Goal: Contribute content: Contribute content

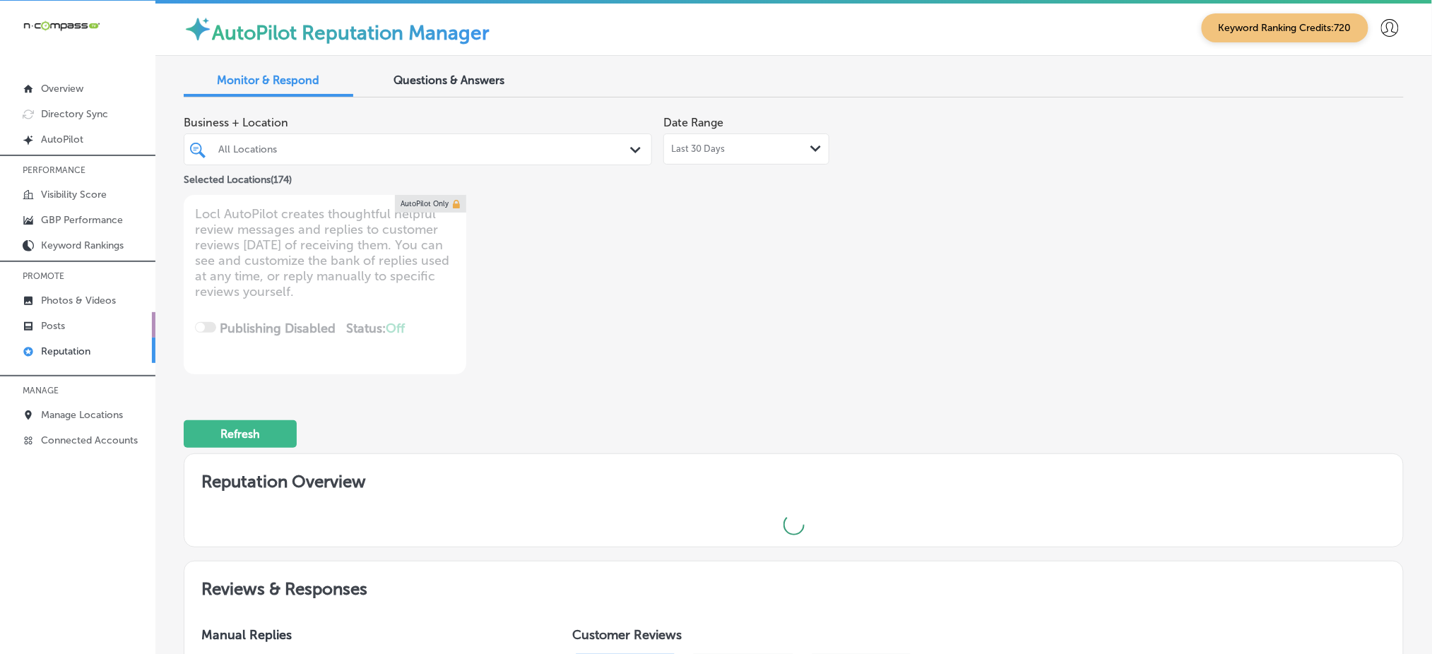
scroll to position [3, 0]
type textarea "x"
click at [127, 297] on link "Photos & Videos" at bounding box center [77, 299] width 155 height 25
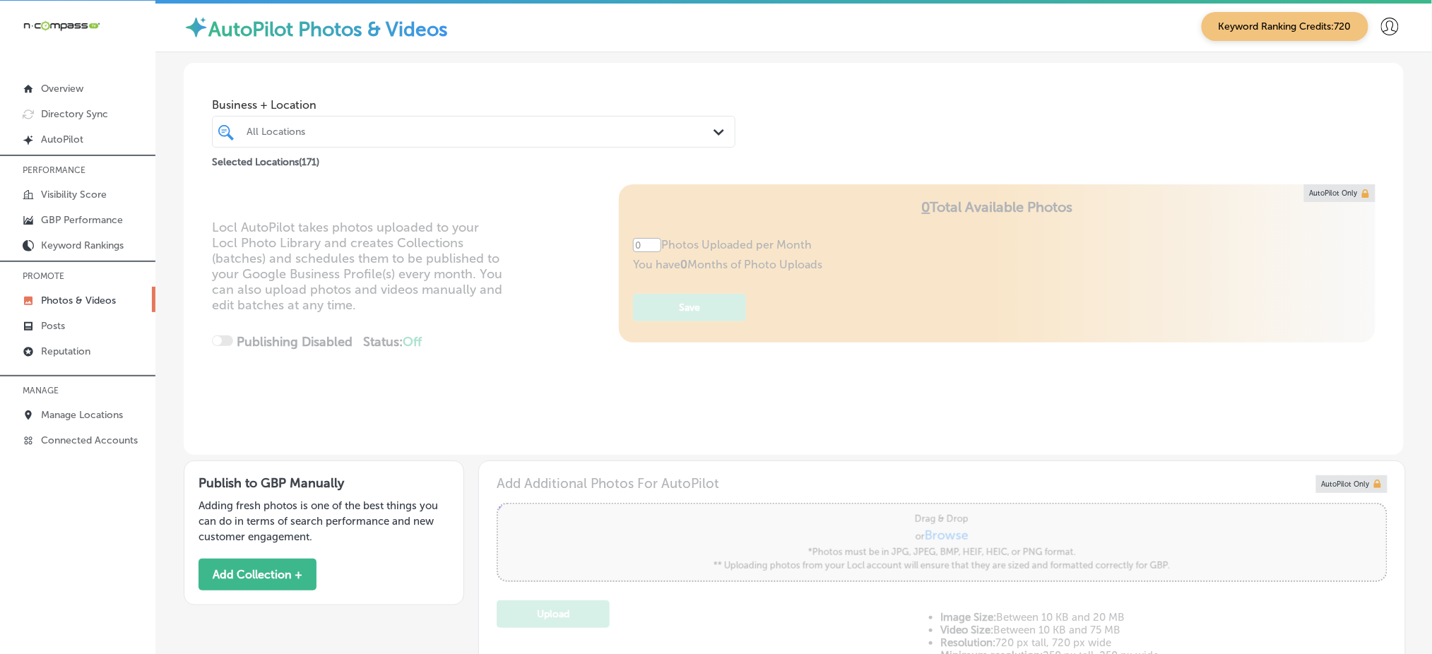
type input "5"
click at [320, 137] on div at bounding box center [450, 131] width 411 height 19
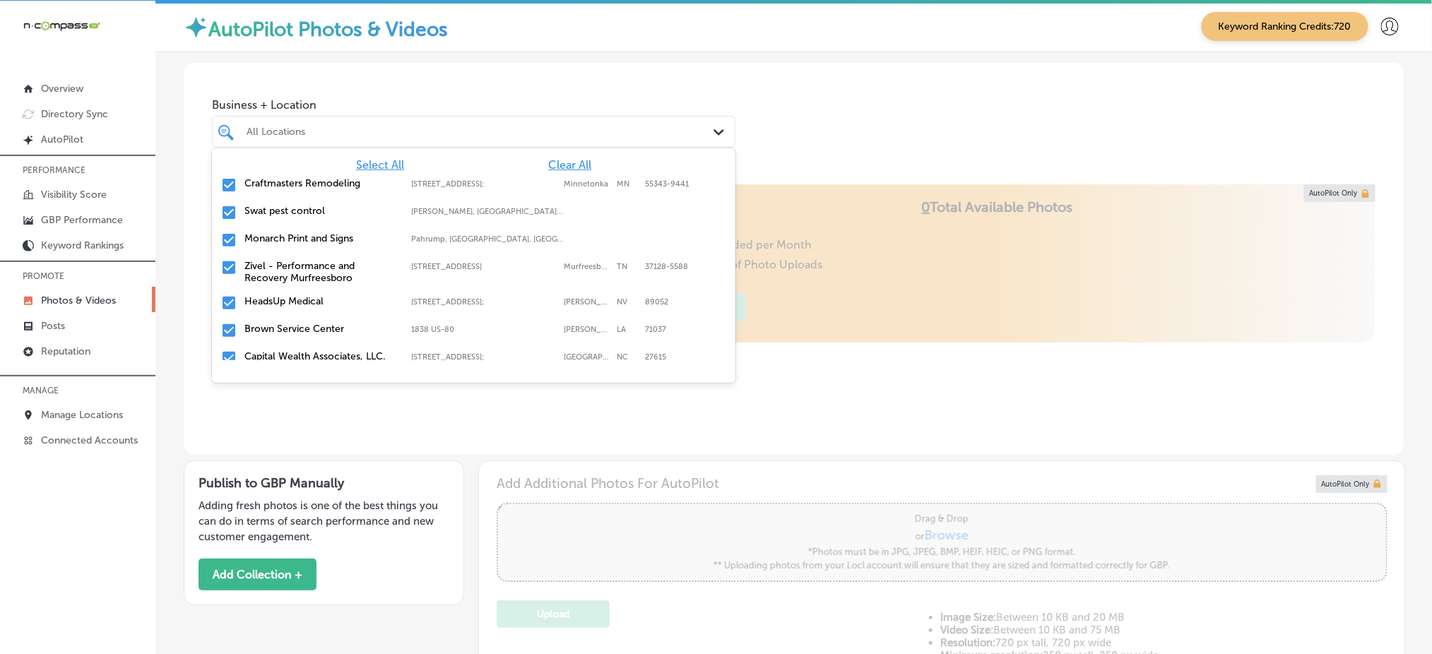
click at [565, 160] on span "Clear All" at bounding box center [569, 164] width 43 height 13
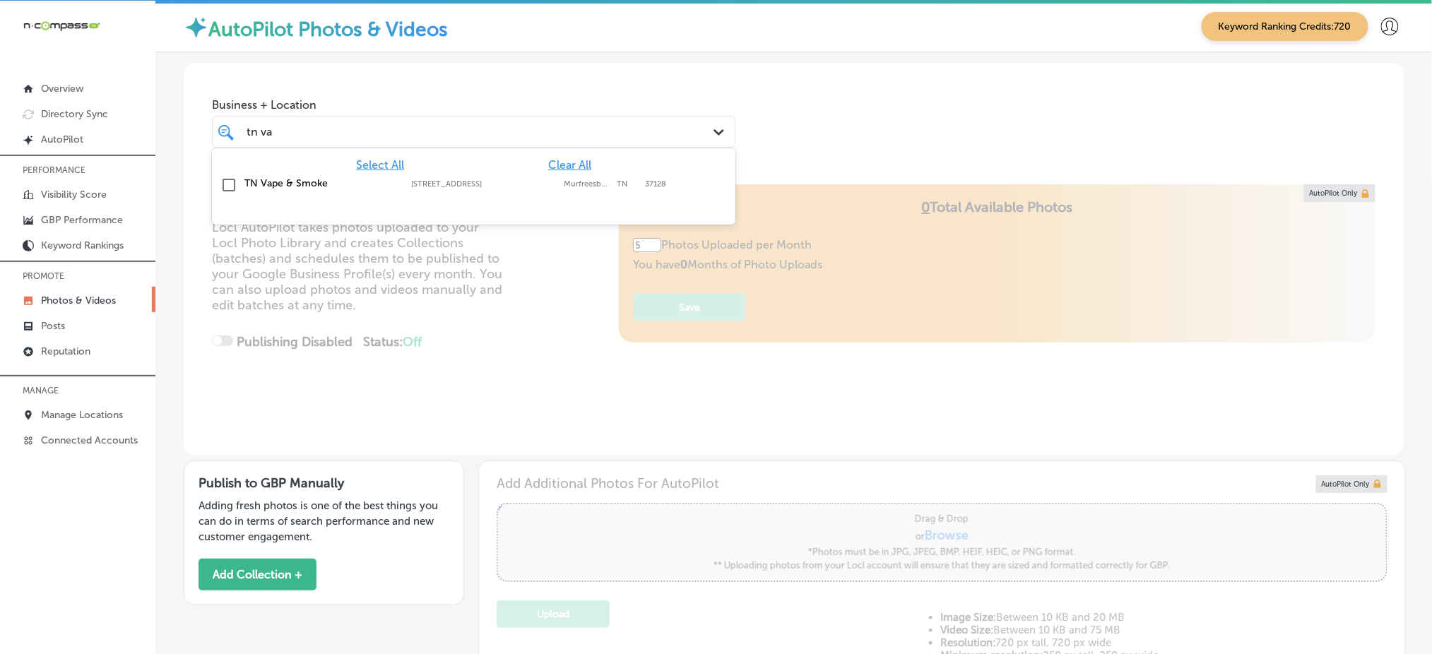
click at [572, 182] on label "Murfreesboro" at bounding box center [587, 183] width 46 height 9
type input "tn va"
click at [762, 117] on div "Business + Location option [STREET_ADDRESS]. option [STREET_ADDRESS]. 2 results…" at bounding box center [794, 116] width 1220 height 107
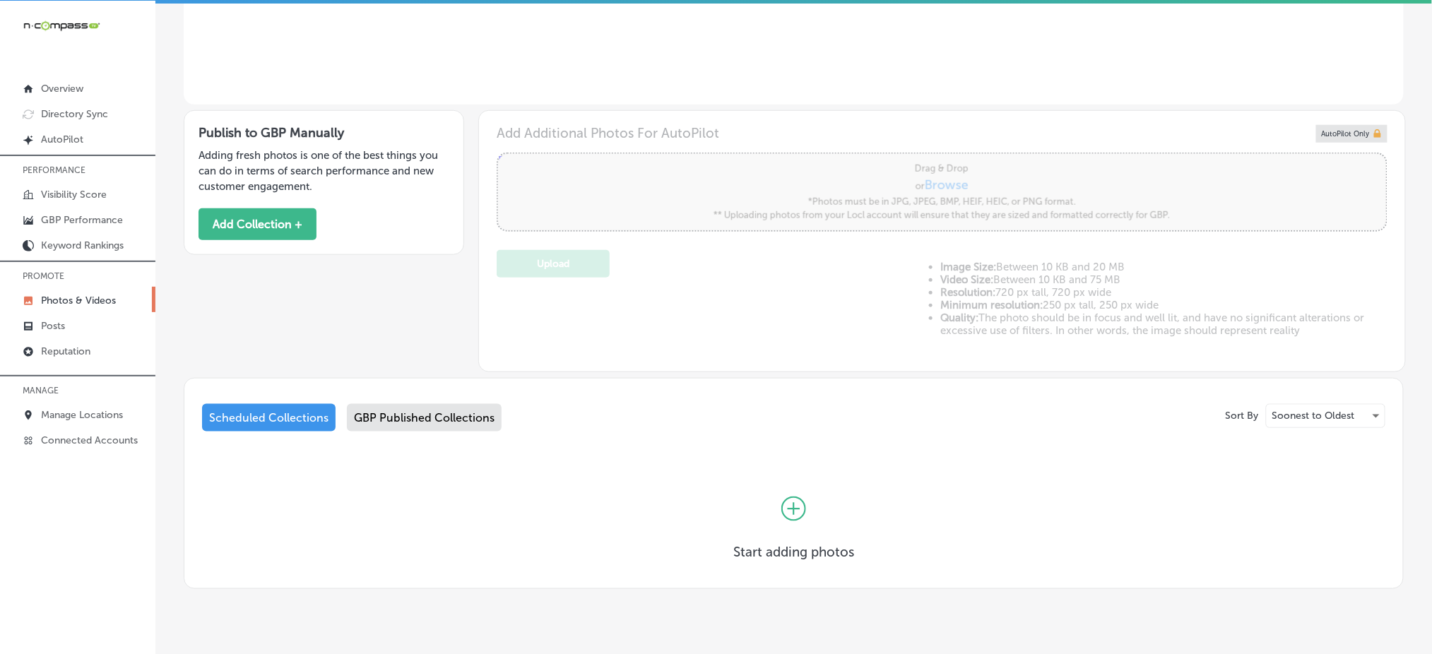
scroll to position [377, 0]
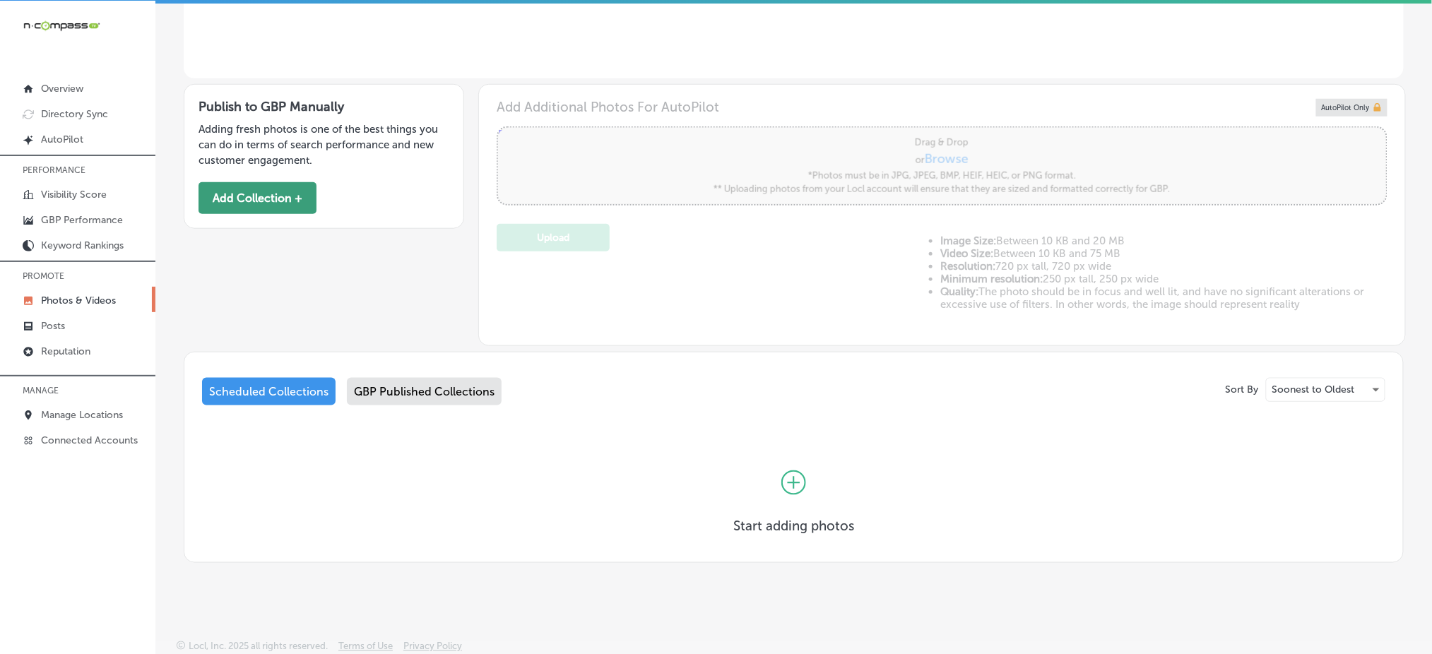
click at [273, 182] on button "Add Collection +" at bounding box center [258, 198] width 118 height 32
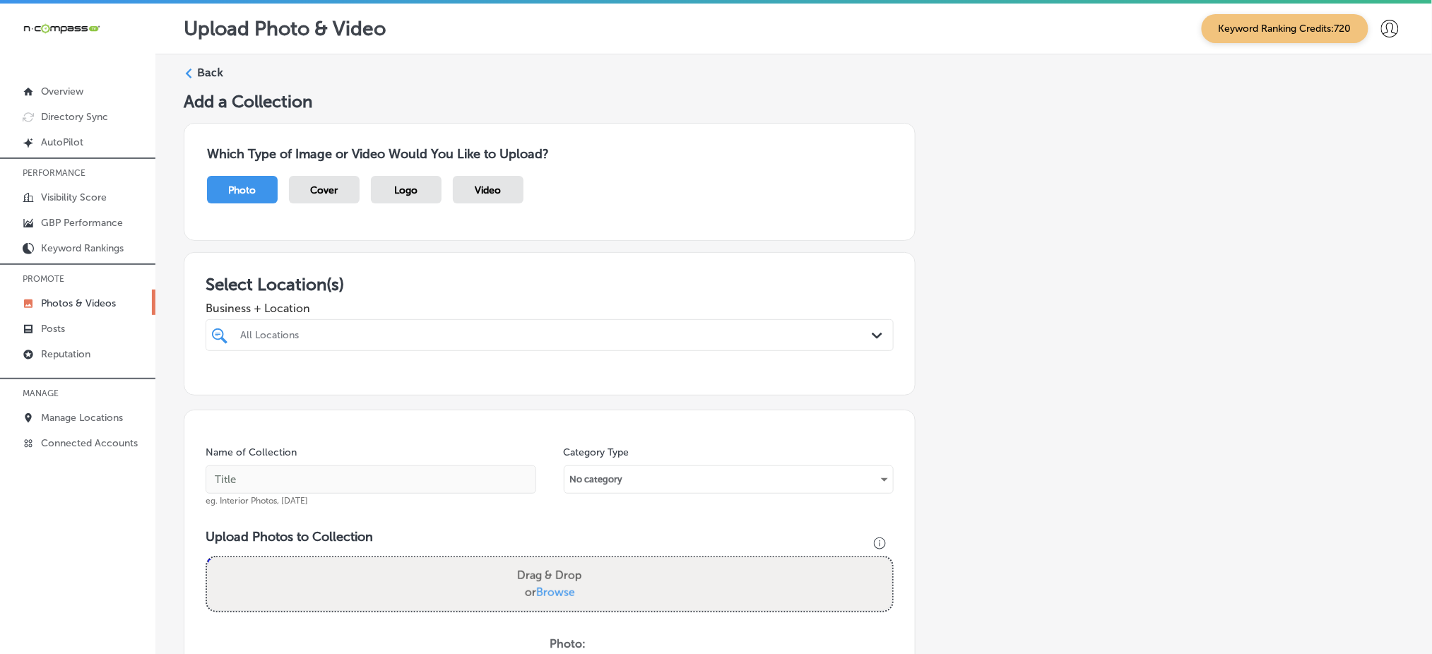
click at [408, 333] on div "All Locations" at bounding box center [556, 335] width 633 height 12
click at [411, 381] on label "TN Vape & Smoke" at bounding box center [339, 387] width 202 height 12
type input "tn"
click at [435, 274] on h3 "Select Location(s)" at bounding box center [550, 284] width 688 height 20
click at [408, 329] on div "tn [GEOGRAPHIC_DATA]" at bounding box center [519, 335] width 560 height 19
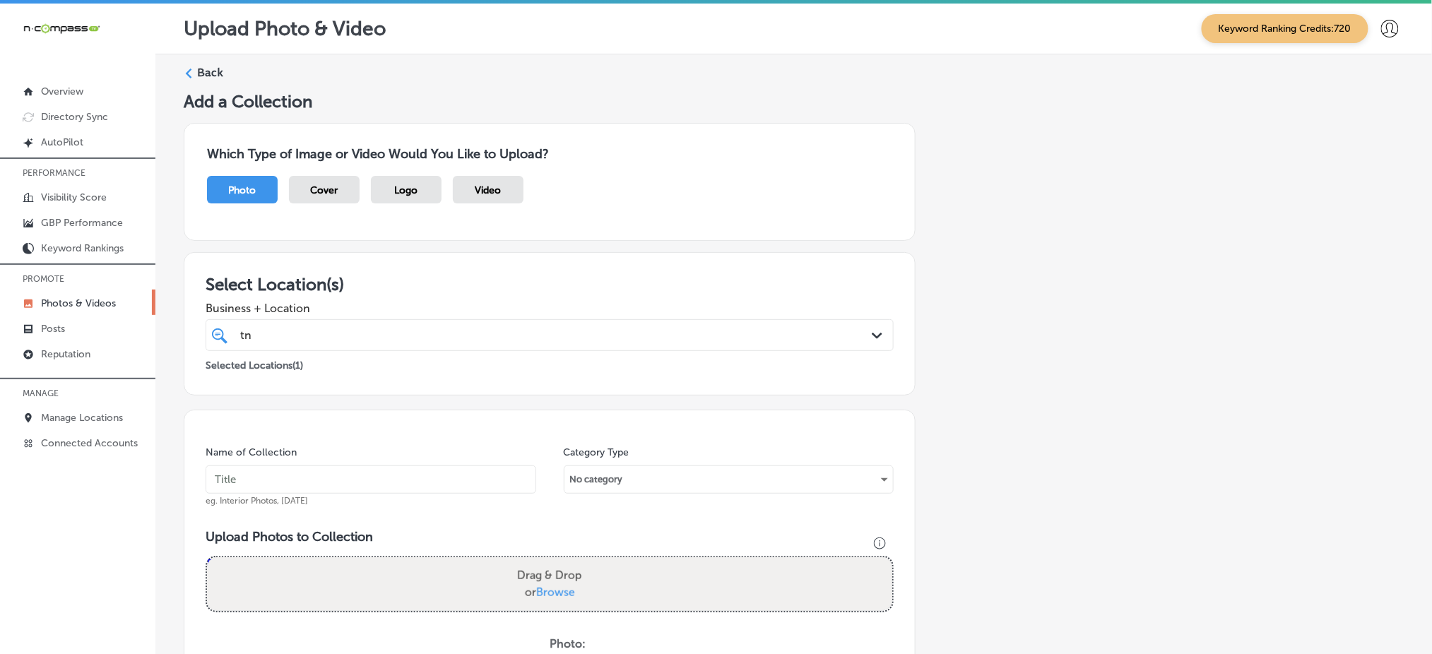
click at [408, 329] on div "tn [GEOGRAPHIC_DATA]" at bounding box center [519, 335] width 560 height 19
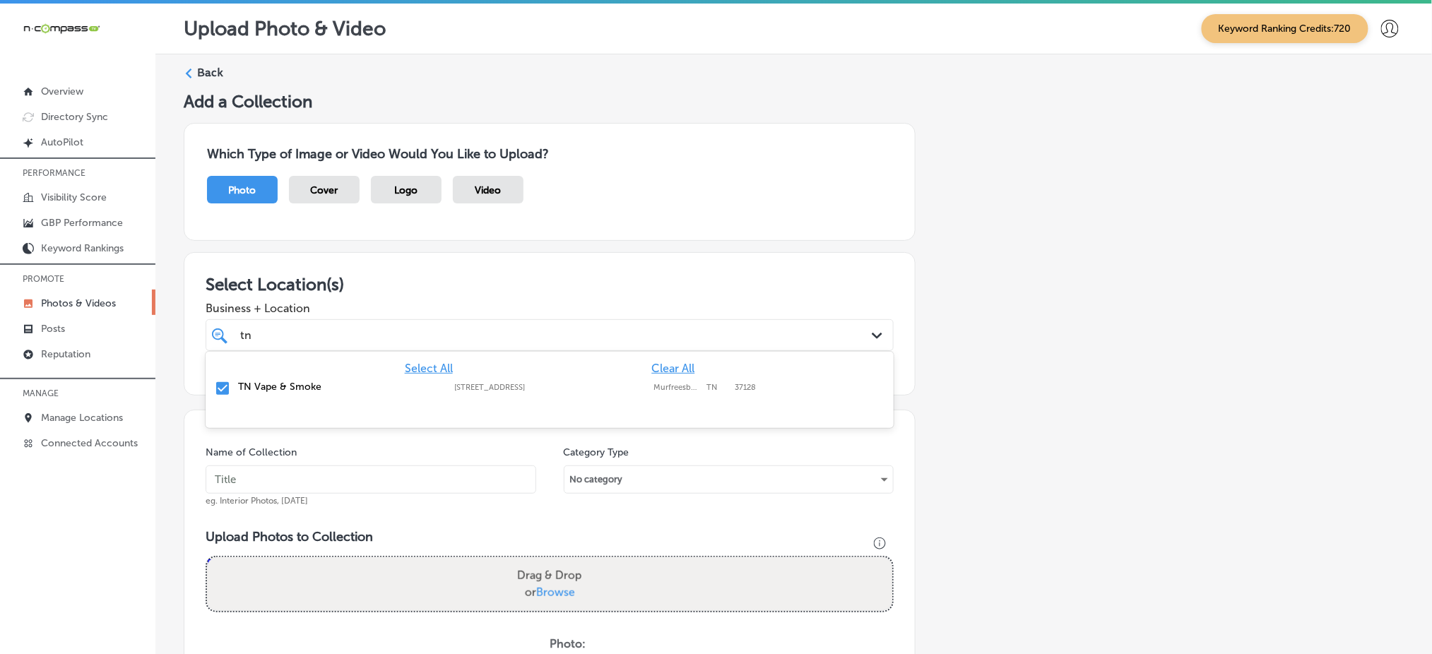
click at [407, 334] on div "tn [GEOGRAPHIC_DATA]" at bounding box center [519, 335] width 560 height 19
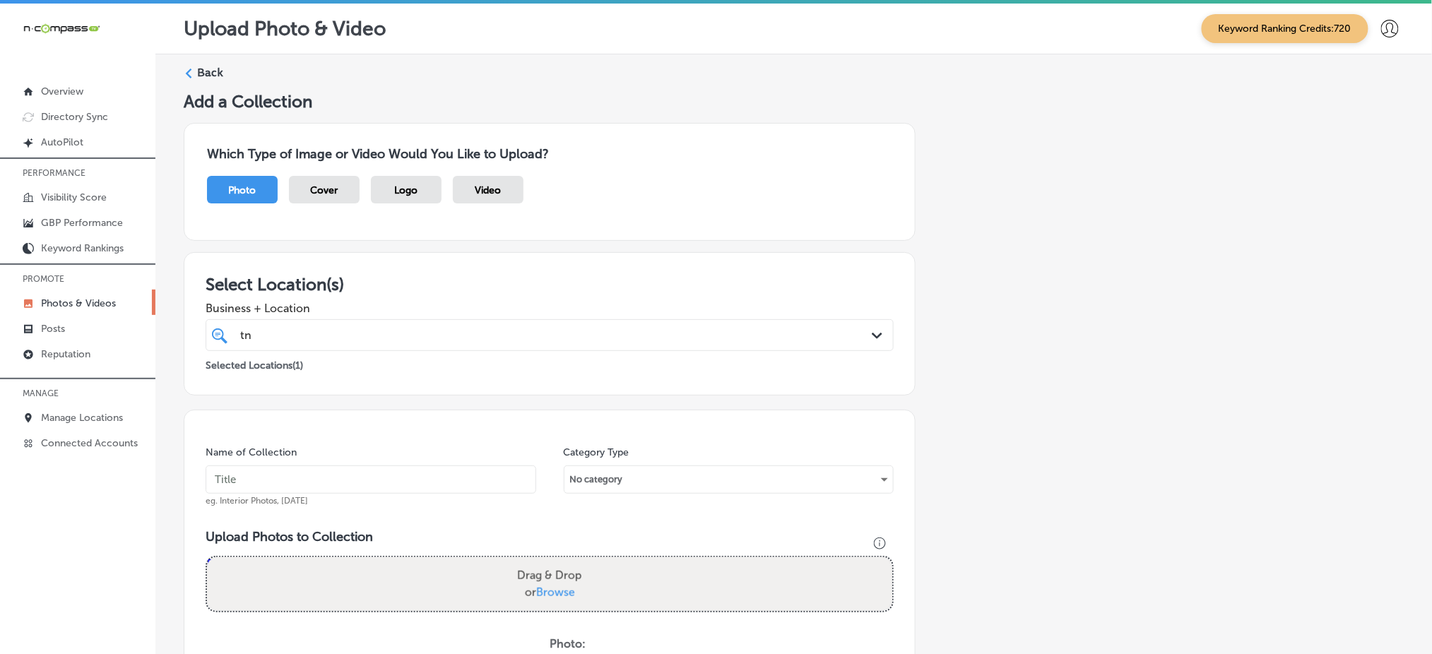
click at [407, 334] on div "tn [GEOGRAPHIC_DATA]" at bounding box center [519, 335] width 560 height 19
click at [299, 475] on input "text" at bounding box center [371, 480] width 331 height 28
type input "tn-vape"
click at [332, 329] on div "tn [GEOGRAPHIC_DATA]" at bounding box center [519, 335] width 560 height 19
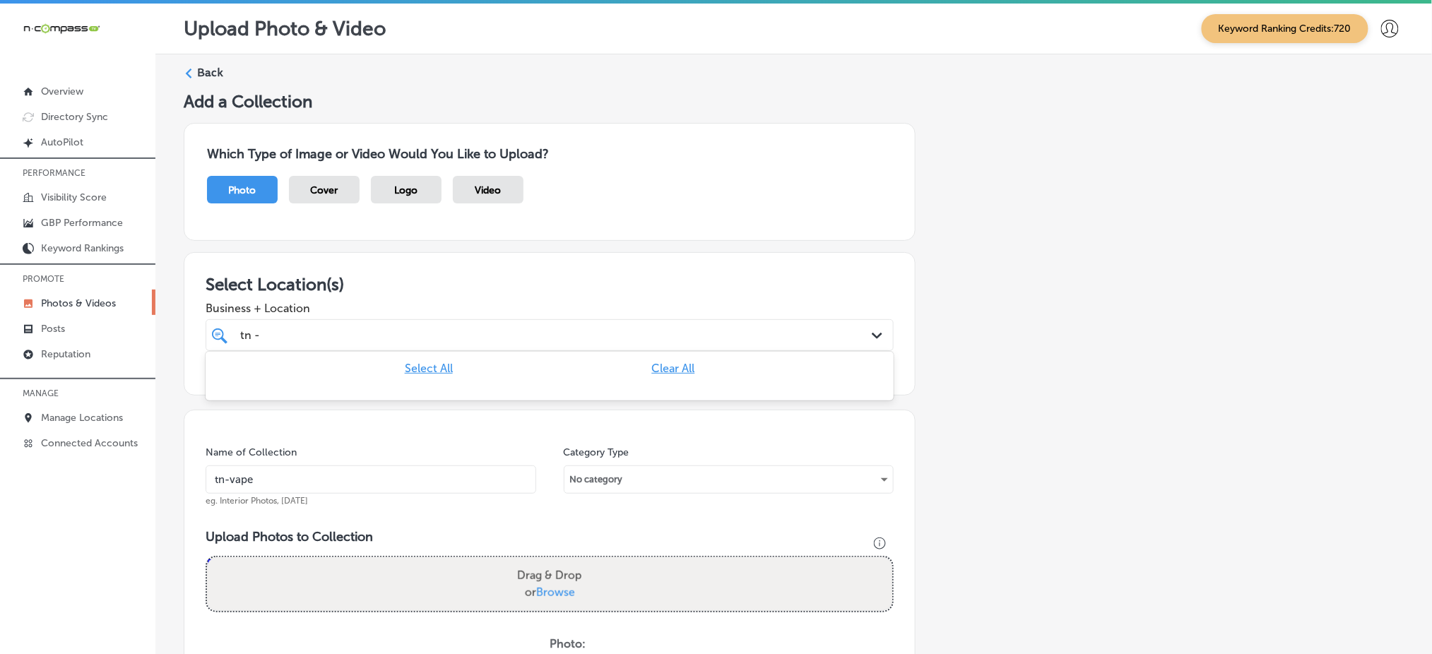
type input "tn"
click at [332, 329] on div "tn [GEOGRAPHIC_DATA]" at bounding box center [519, 335] width 560 height 19
click at [292, 475] on input "tn-vape" at bounding box center [371, 480] width 331 height 28
click at [292, 475] on input "tn-vape-&-smoke-[DATE]" at bounding box center [371, 480] width 331 height 28
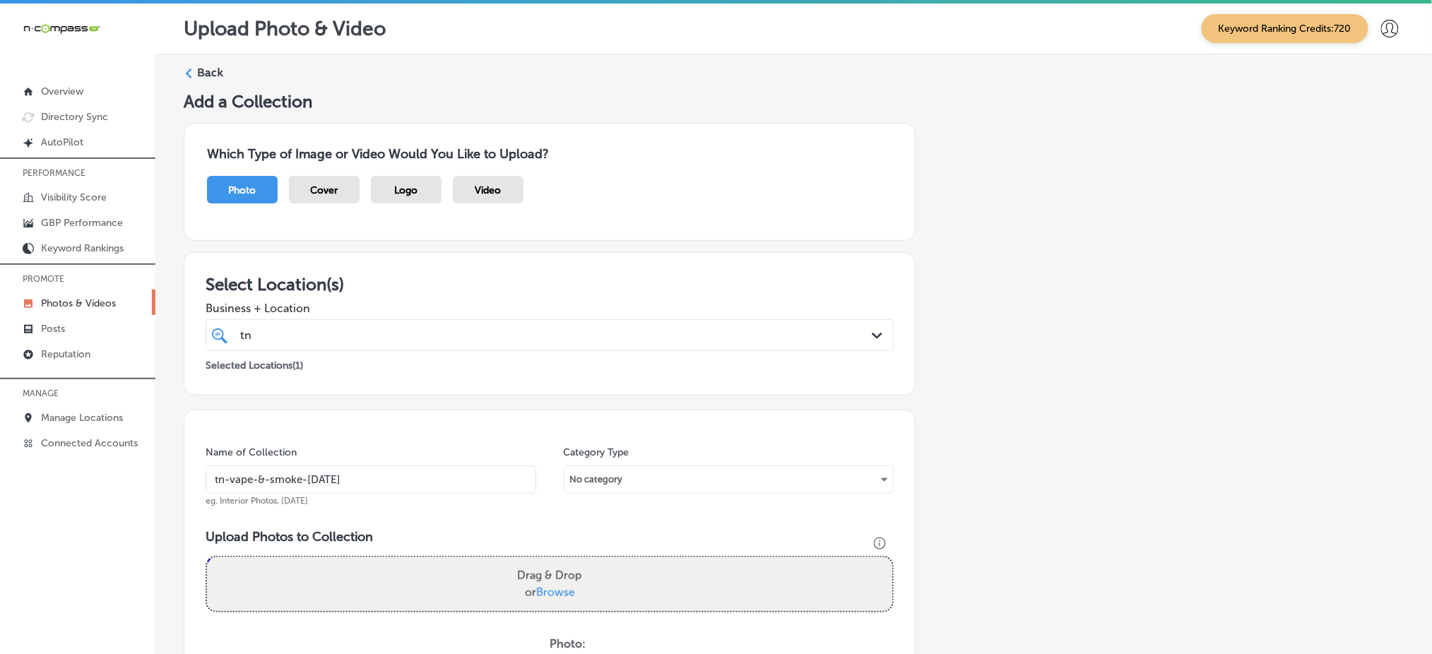
click at [292, 475] on input "tn-vape-&-smoke-[DATE]" at bounding box center [371, 480] width 331 height 28
click at [324, 466] on input "tn-vape-&-smoke-[DATE]" at bounding box center [371, 480] width 331 height 28
type input "tn-vape-&-smoke-[DATE]"
click at [547, 586] on span "Browse" at bounding box center [555, 592] width 39 height 13
click at [547, 562] on input "Drag & Drop or Browse" at bounding box center [549, 559] width 685 height 4
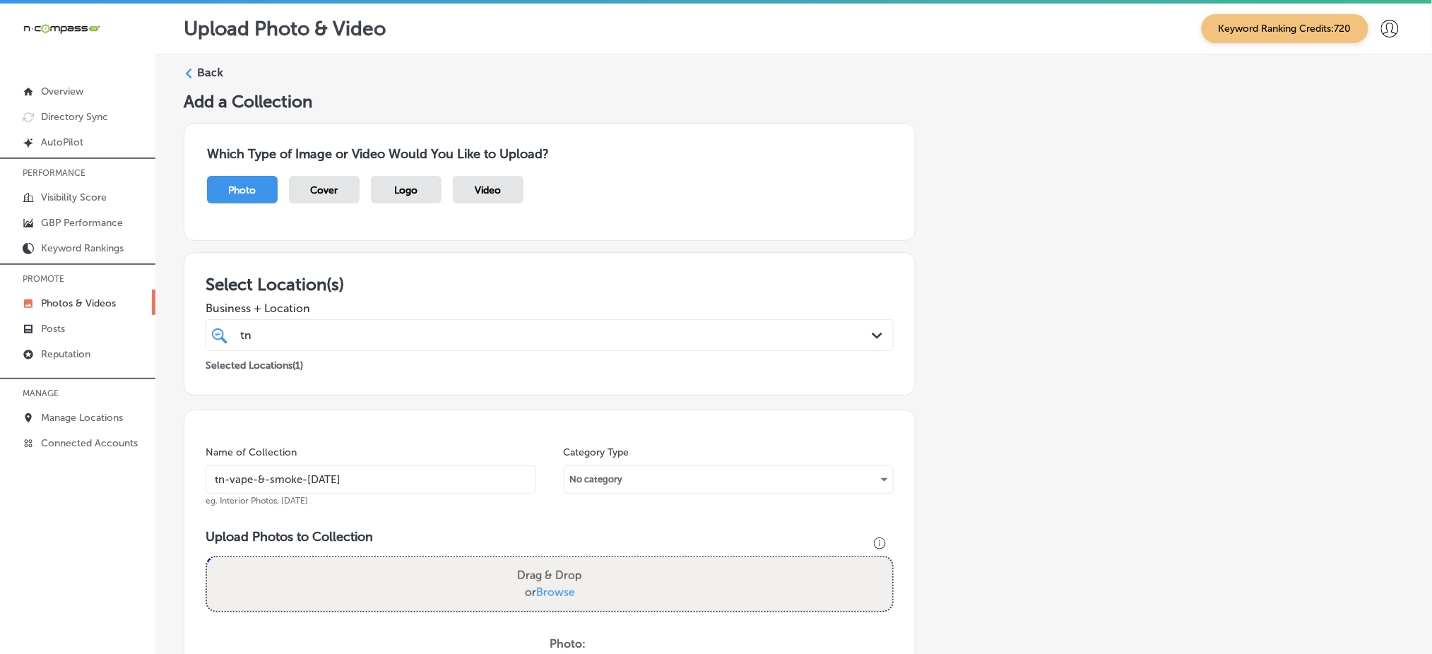
type input "C:\fakepath\vape-shop-[GEOGRAPHIC_DATA]-[GEOGRAPHIC_DATA]-[GEOGRAPHIC_DATA]-vap…"
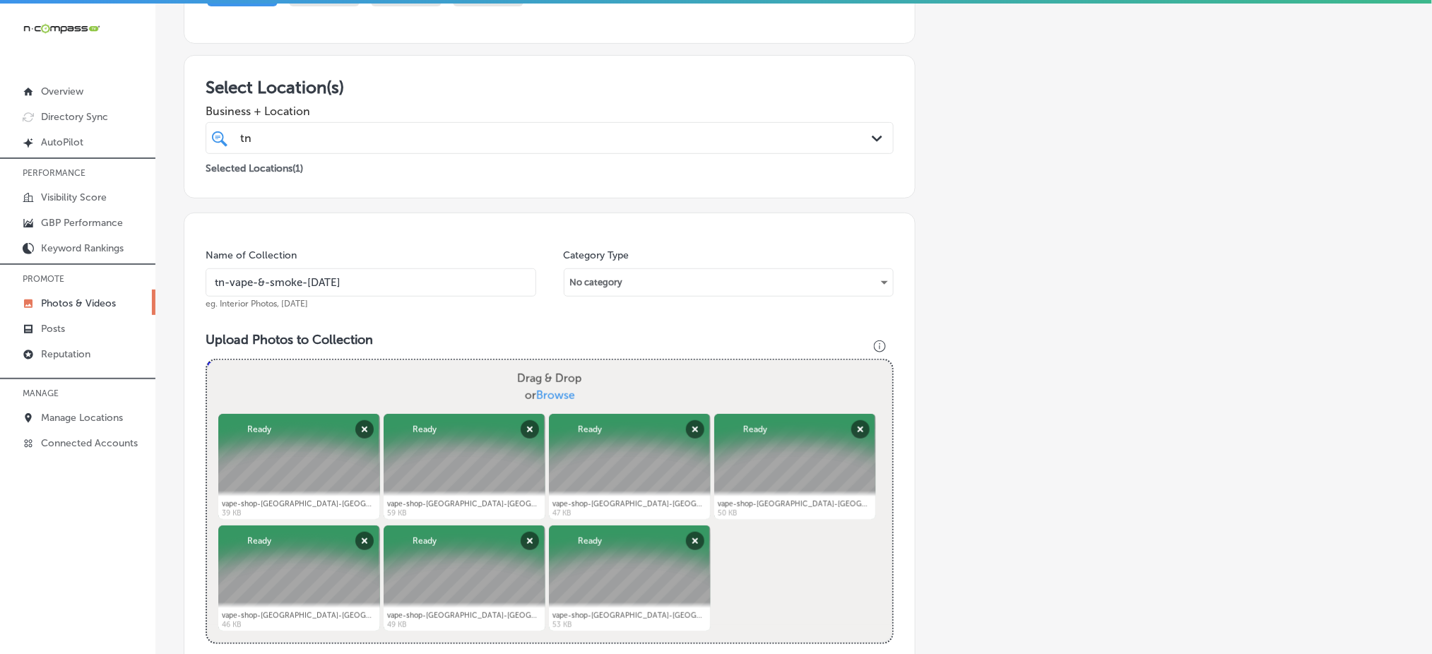
scroll to position [96, 0]
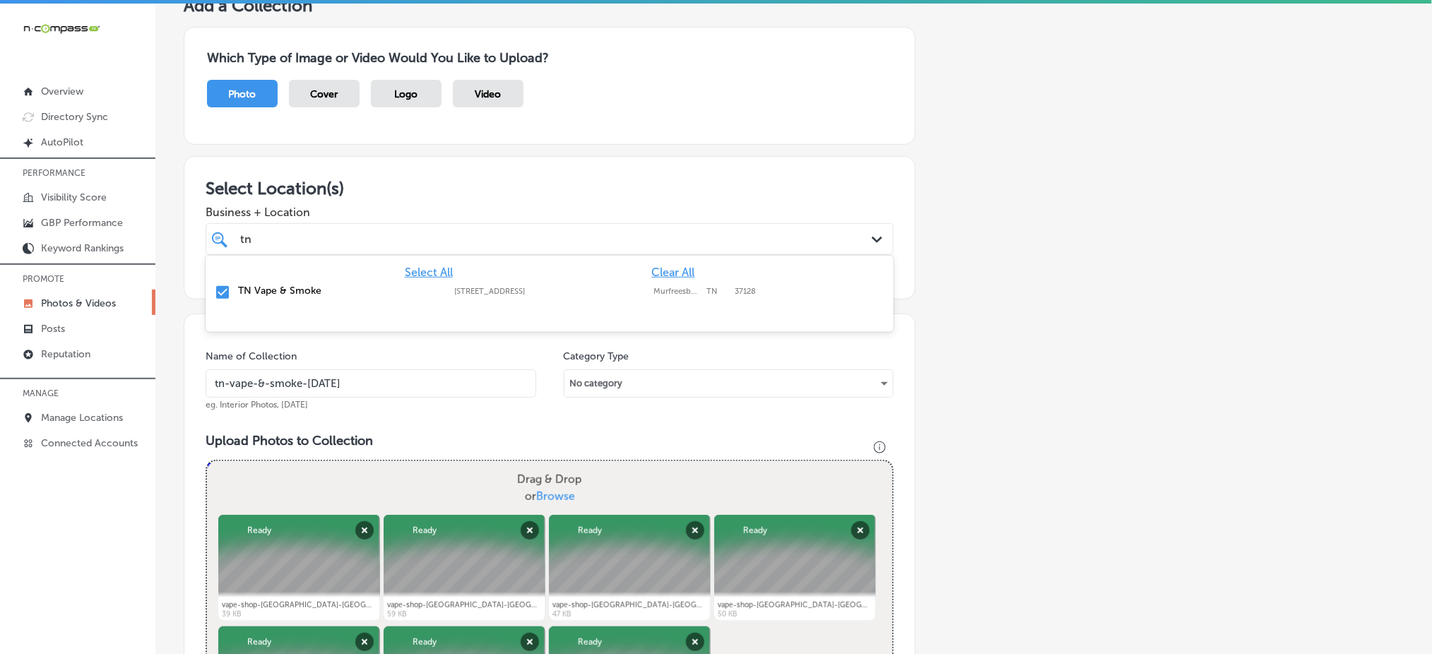
click at [318, 250] on div "tn [GEOGRAPHIC_DATA] Path Created with Sketch." at bounding box center [550, 239] width 688 height 32
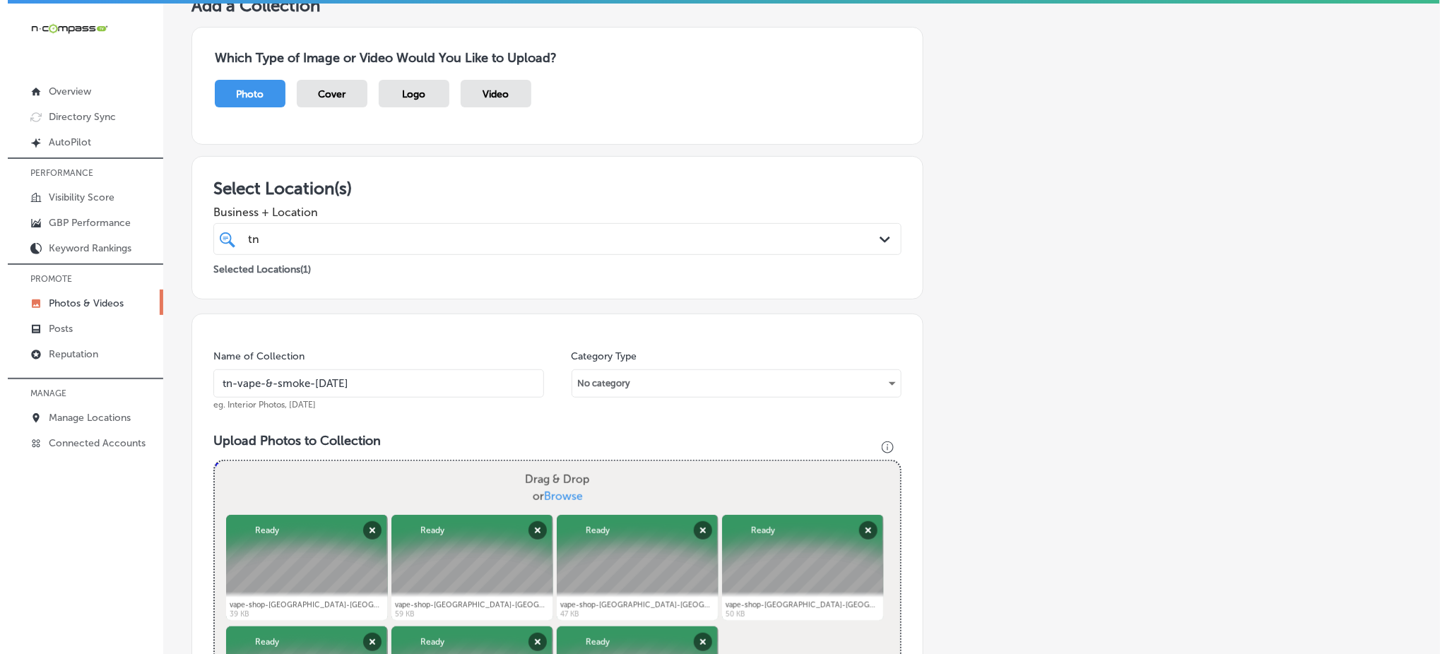
scroll to position [567, 0]
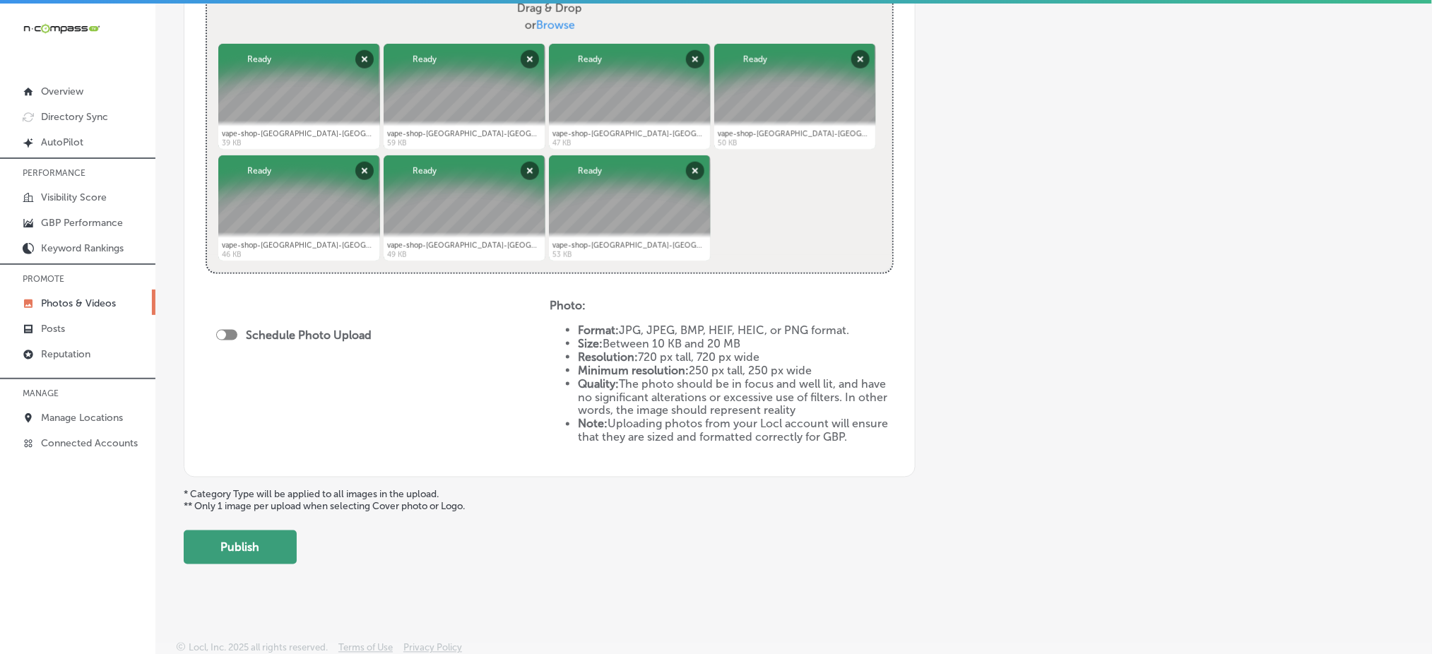
click at [269, 544] on button "Publish" at bounding box center [240, 548] width 113 height 34
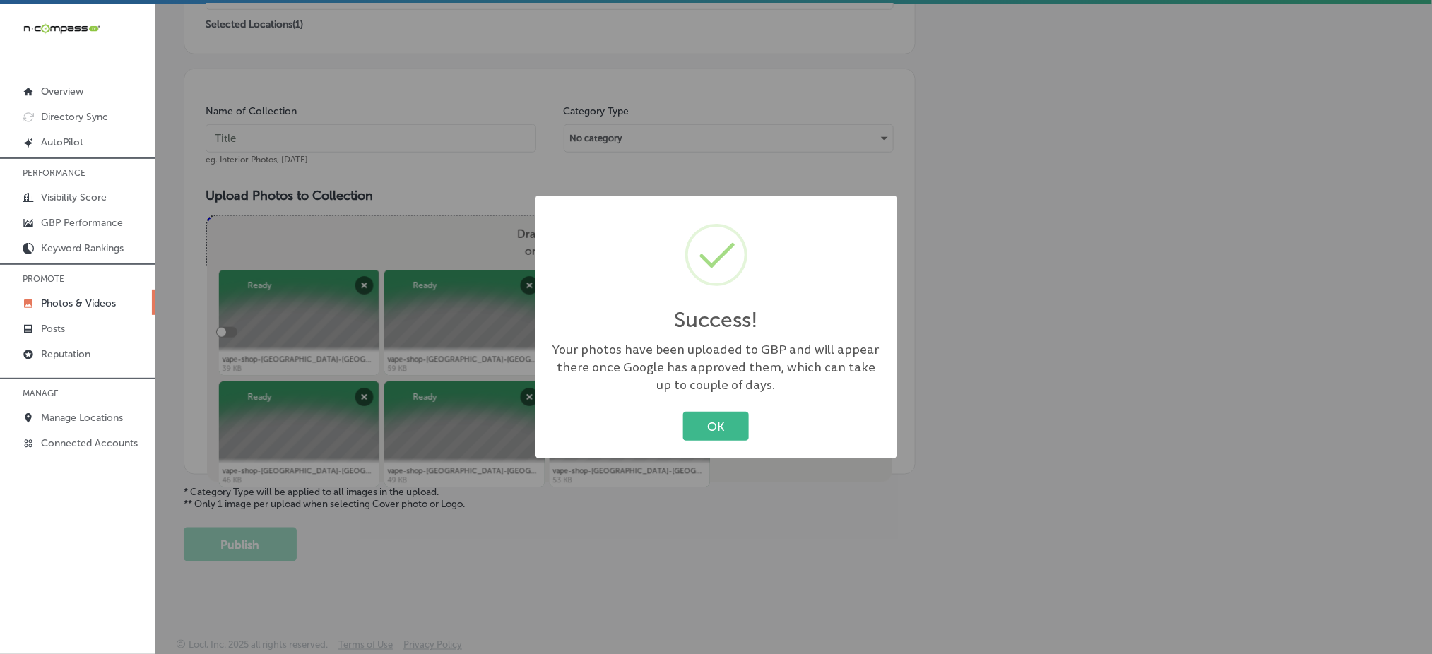
scroll to position [338, 0]
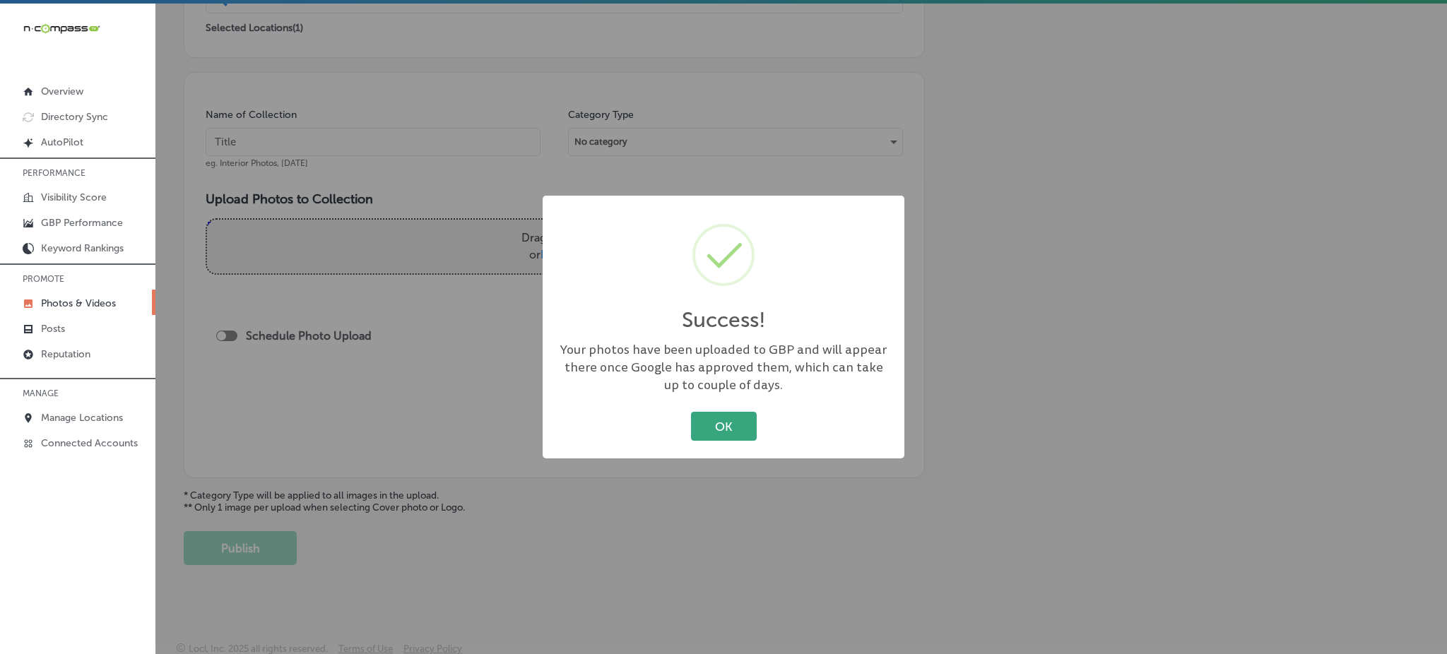
click at [721, 426] on button "OK" at bounding box center [724, 426] width 66 height 29
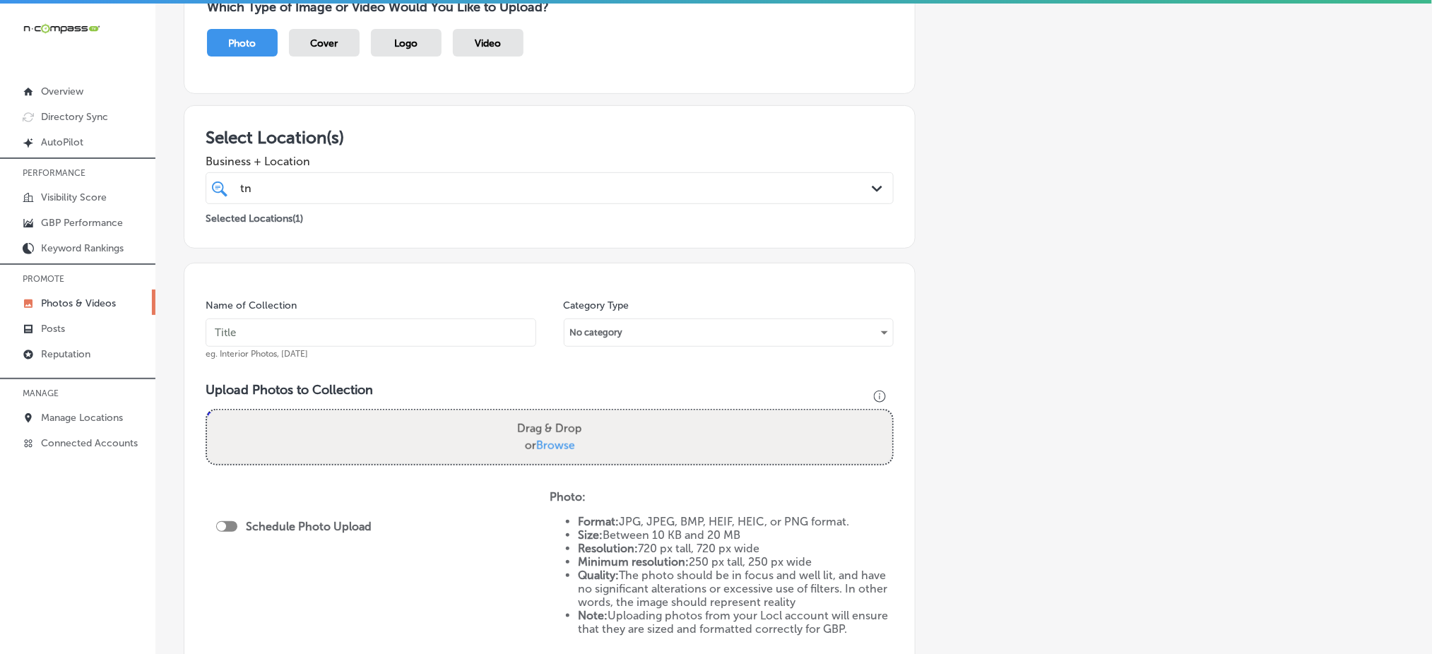
scroll to position [0, 0]
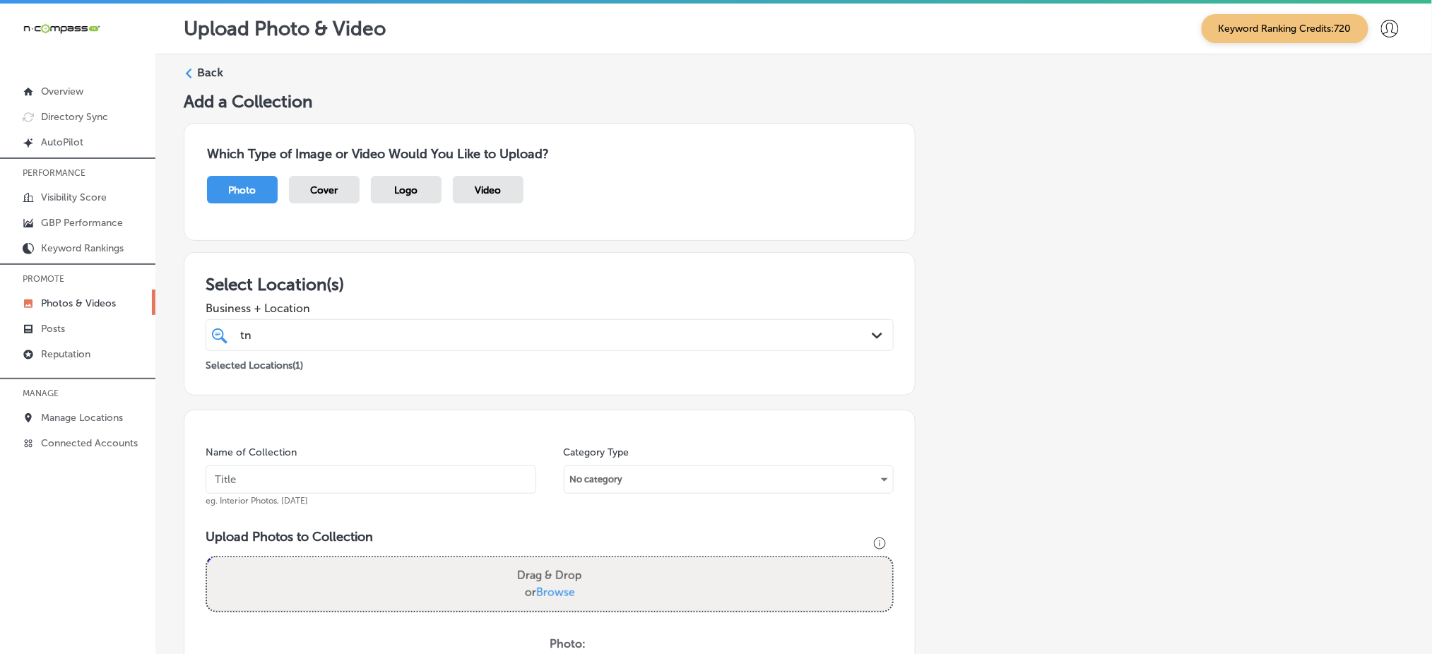
click at [308, 336] on div "tn [GEOGRAPHIC_DATA]" at bounding box center [519, 335] width 560 height 19
click at [240, 490] on input "text" at bounding box center [371, 480] width 331 height 28
paste input "tn-vape-&-smoke-[DATE]"
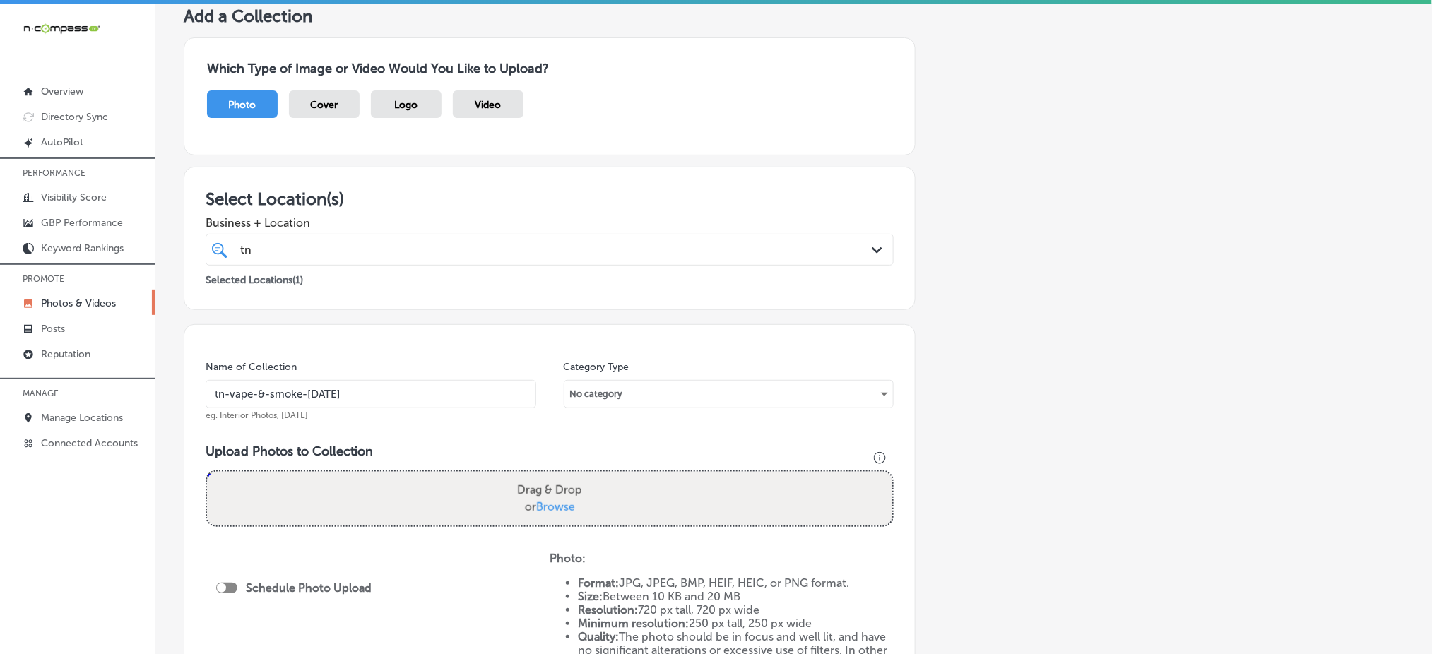
scroll to position [188, 0]
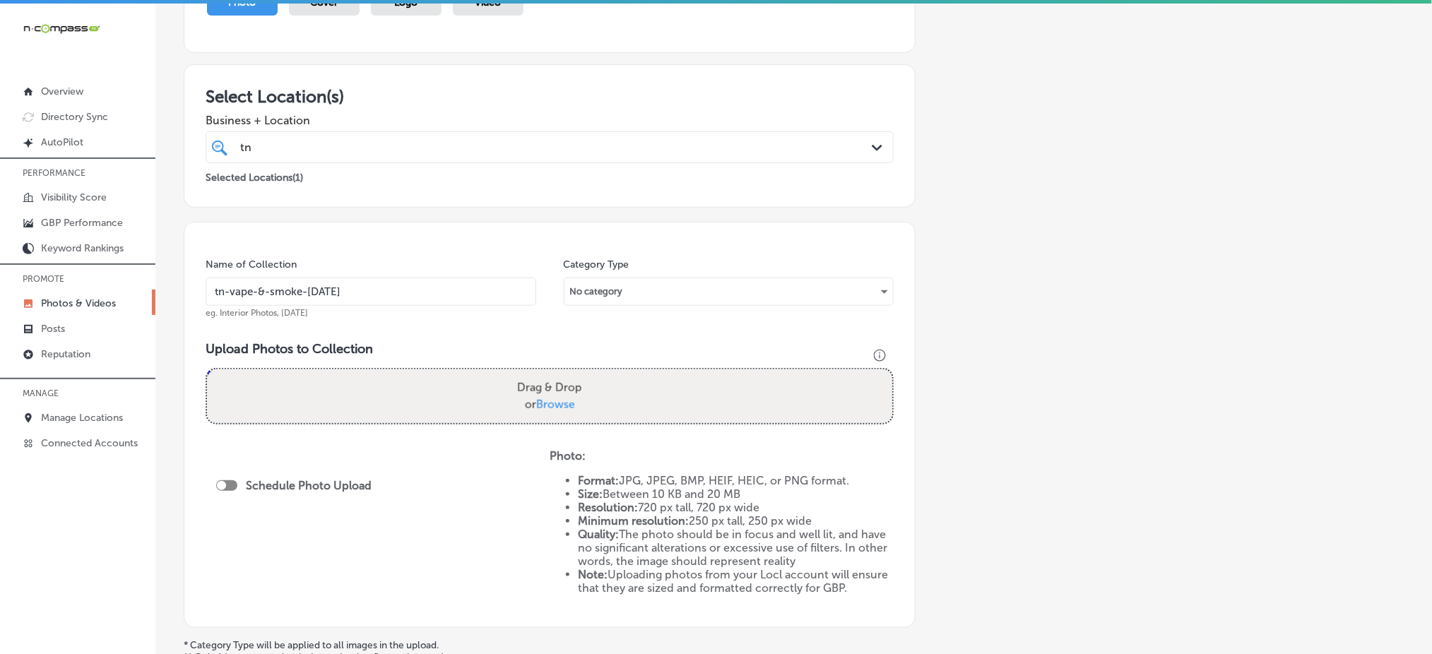
type input "tn-vape-&-smoke-[DATE]"
click at [545, 403] on span "Browse" at bounding box center [555, 404] width 39 height 13
click at [545, 374] on input "Drag & Drop or Browse" at bounding box center [549, 371] width 685 height 4
type input "C:\fakepath\vape-shop-[GEOGRAPHIC_DATA]-[GEOGRAPHIC_DATA]-[GEOGRAPHIC_DATA]-vap…"
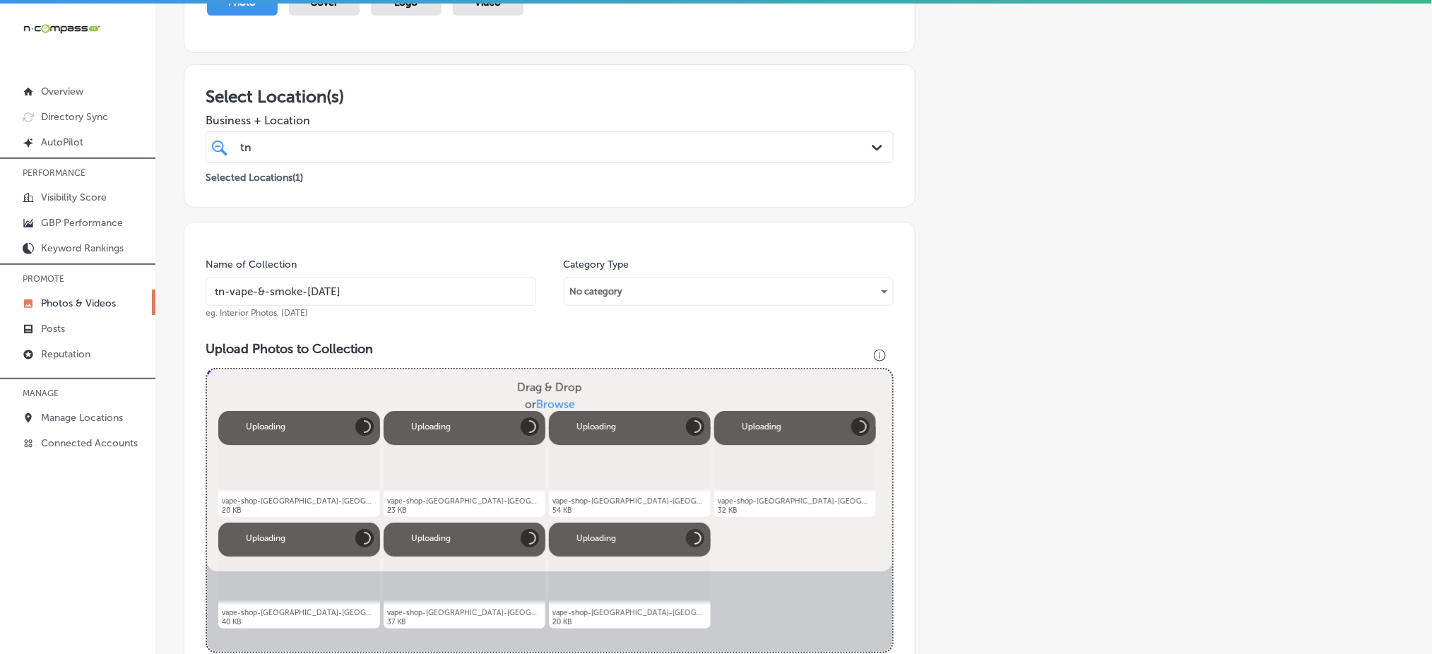
click at [368, 292] on input "tn-vape-&-smoke-[DATE]" at bounding box center [371, 292] width 331 height 28
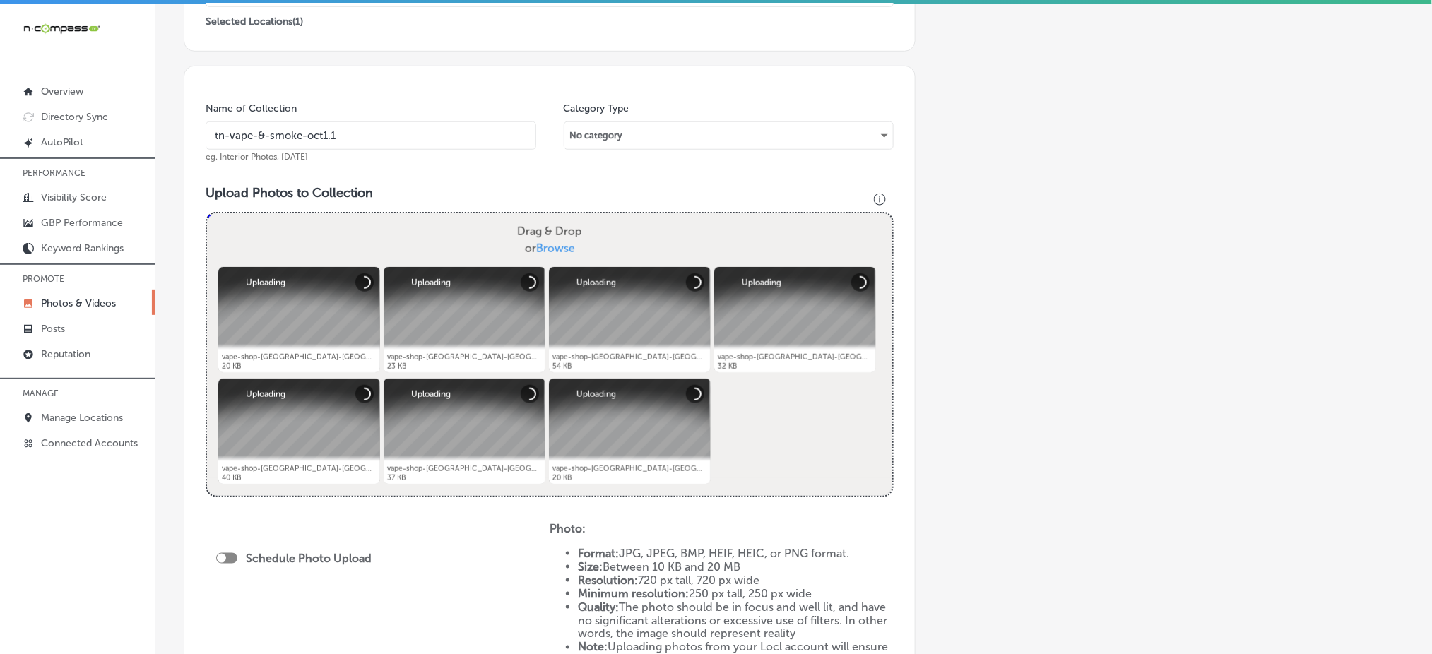
scroll to position [377, 0]
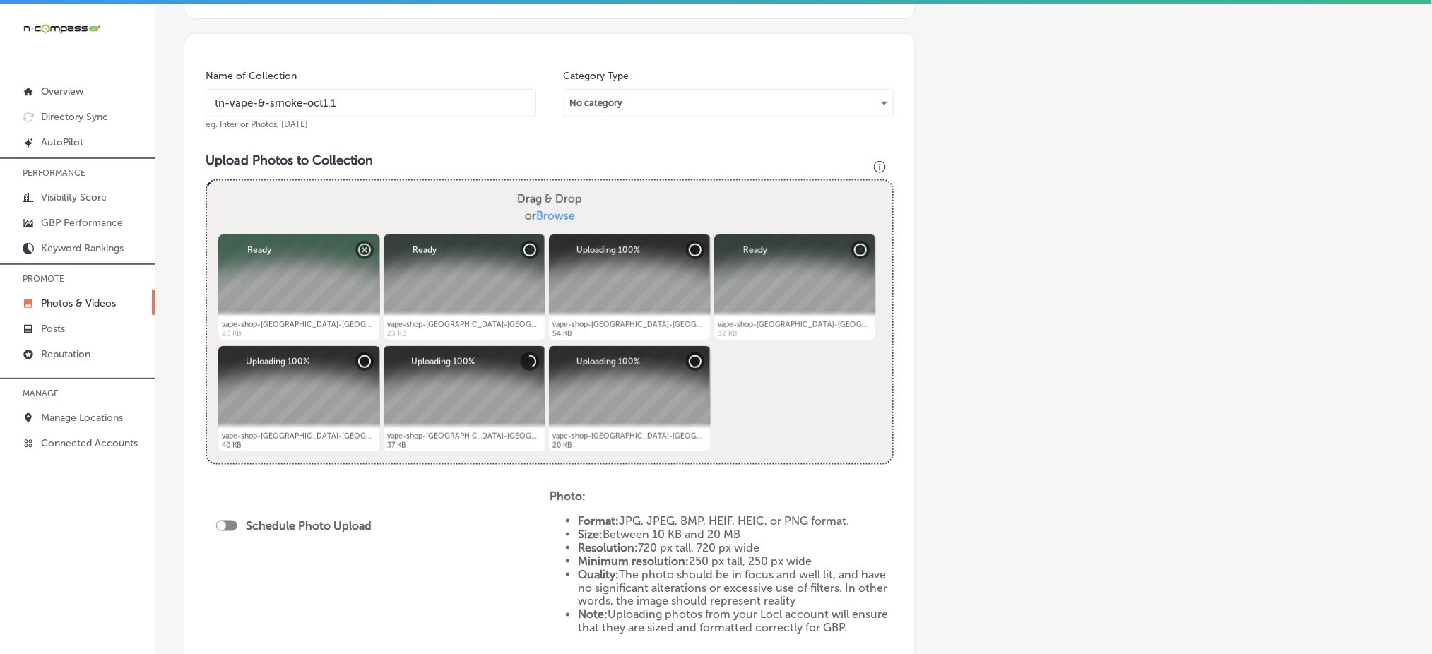
type input "tn-vape-&-smoke-oct1.1"
click at [220, 521] on div at bounding box center [221, 525] width 9 height 9
checkbox input "true"
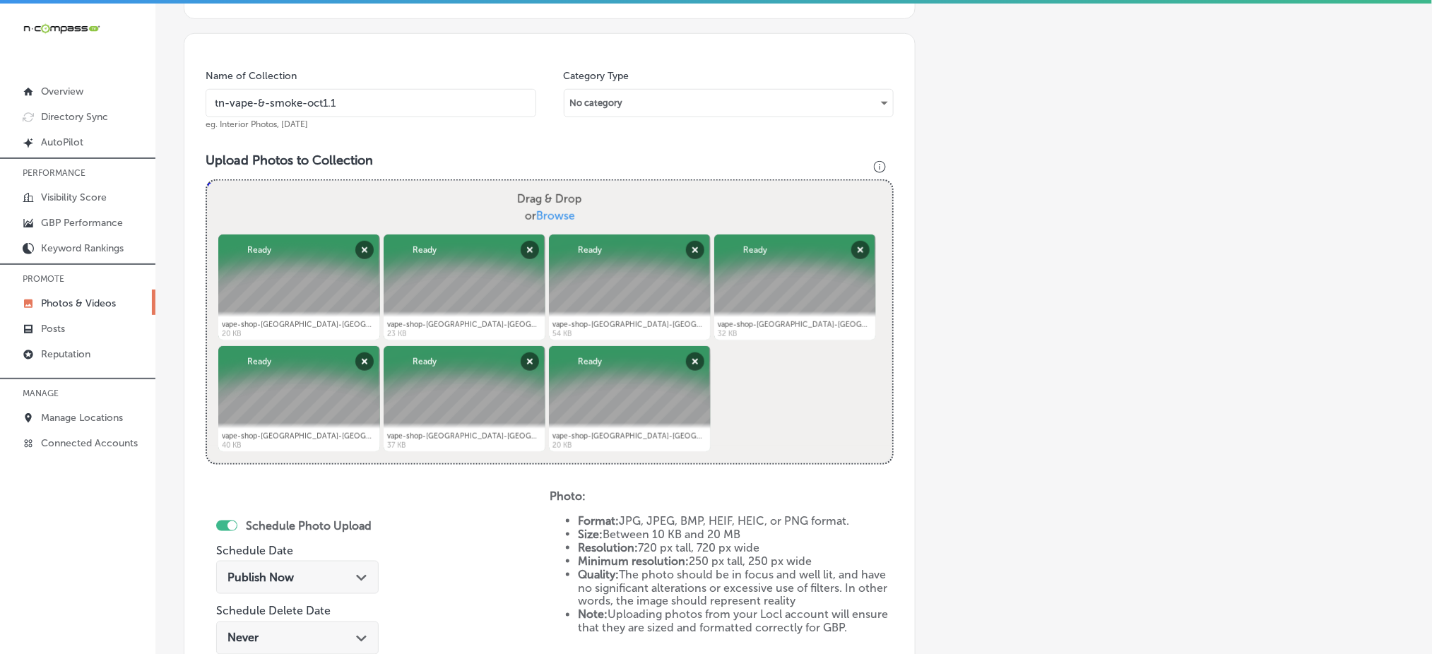
click at [344, 571] on div "Publish Now Path Created with Sketch." at bounding box center [297, 577] width 140 height 13
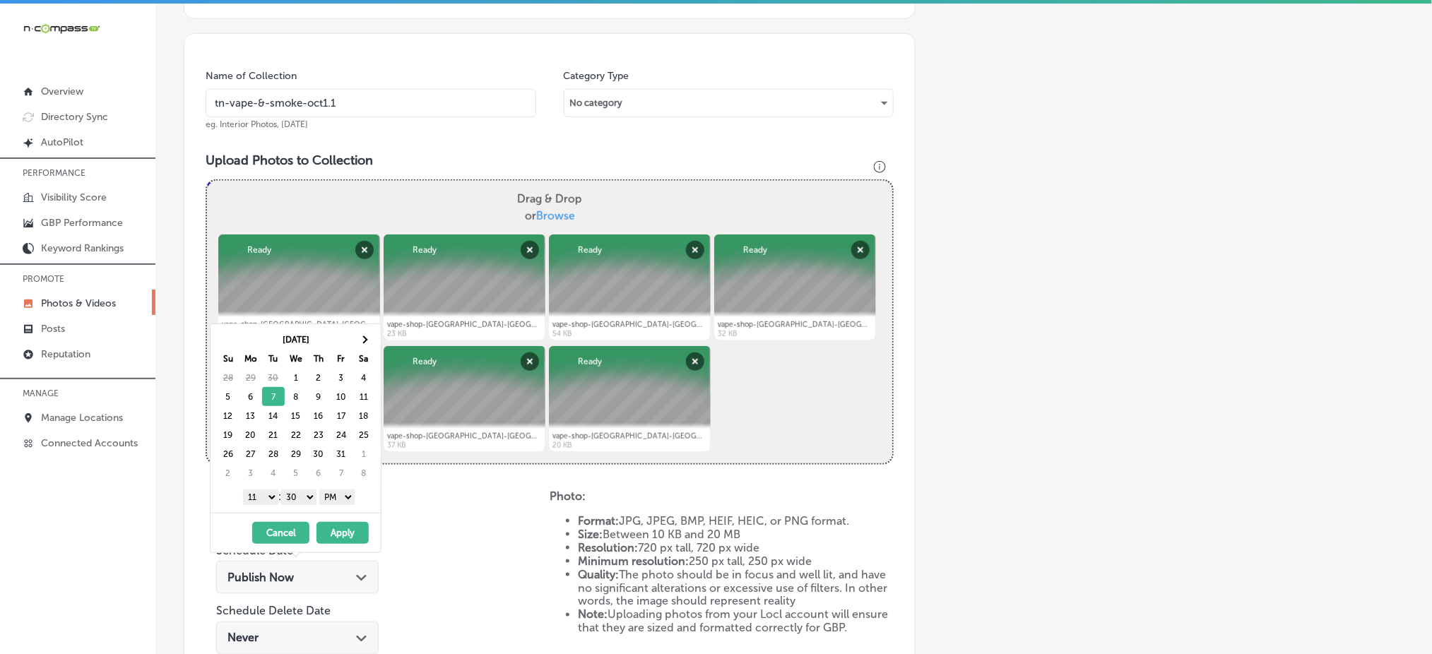
click at [269, 499] on select "1 2 3 4 5 6 7 8 9 10 11 12" at bounding box center [260, 498] width 35 height 16
click at [298, 497] on select "00 10 20 30 40 50" at bounding box center [298, 498] width 35 height 16
click at [329, 531] on button "Apply" at bounding box center [342, 533] width 52 height 22
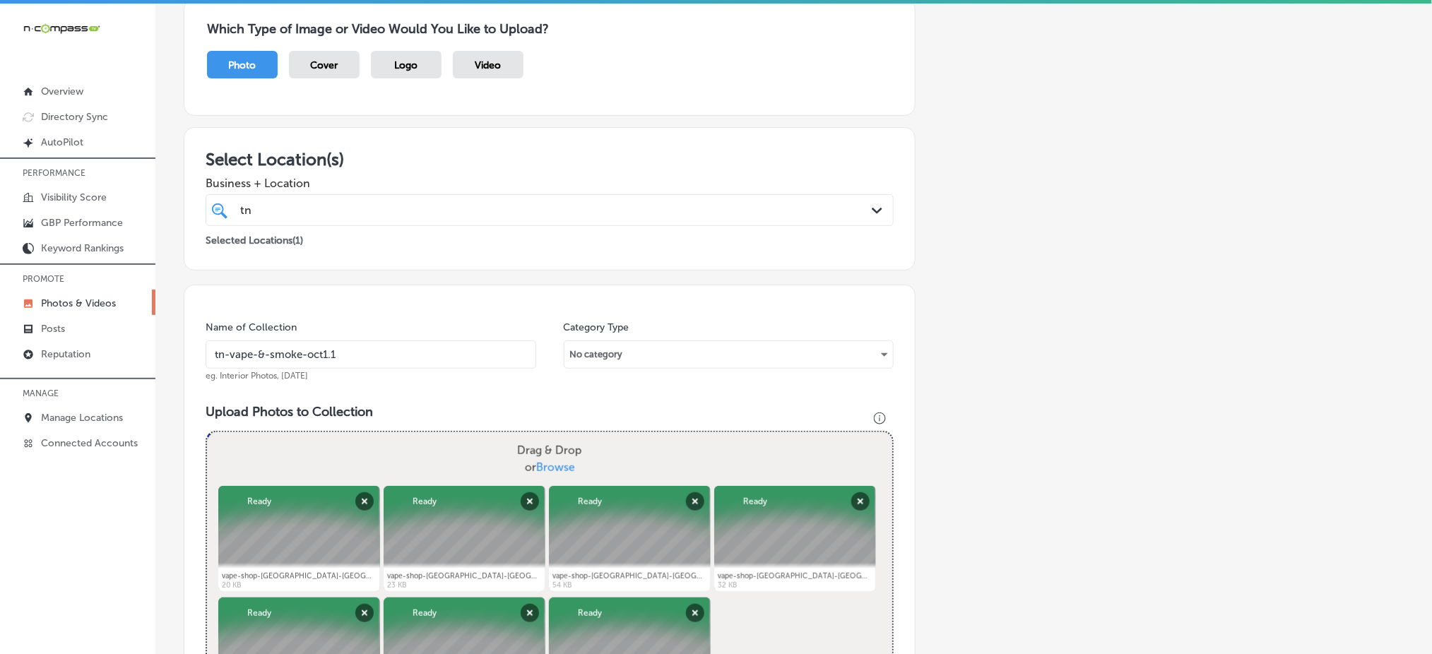
scroll to position [94, 0]
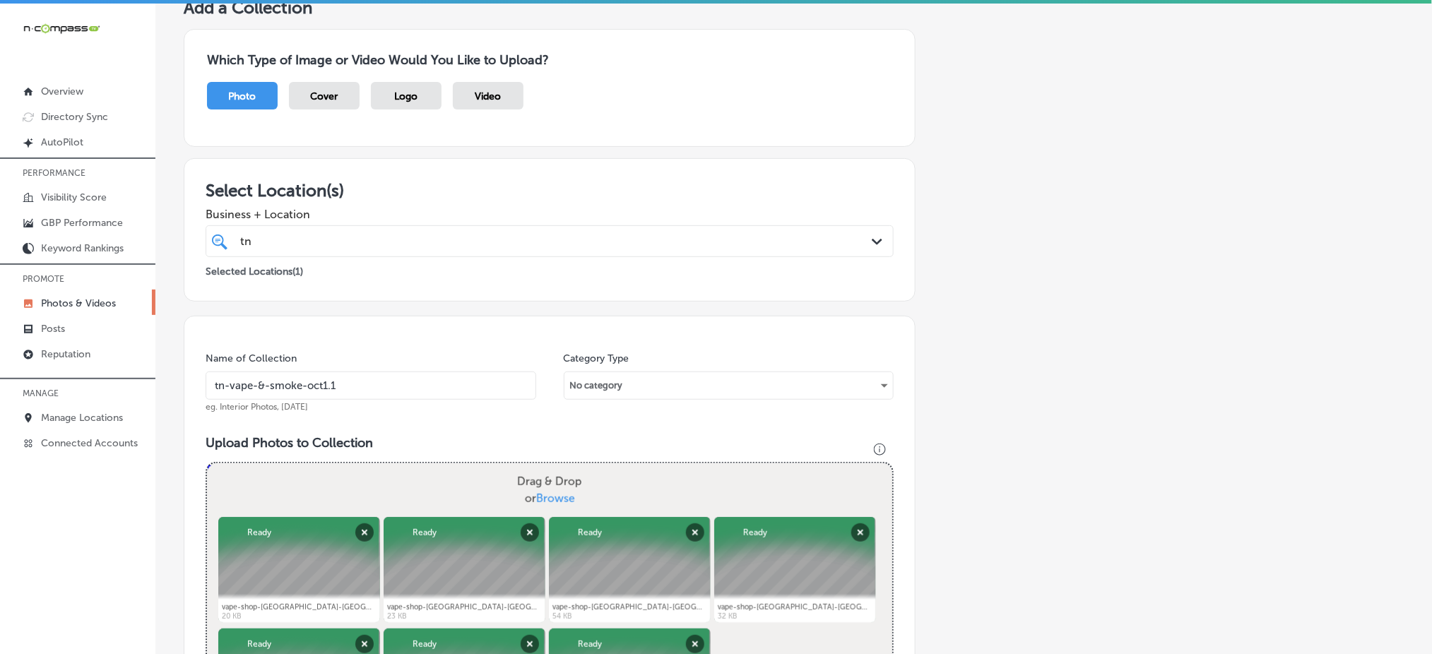
click at [391, 243] on div "tn [GEOGRAPHIC_DATA]" at bounding box center [519, 241] width 560 height 19
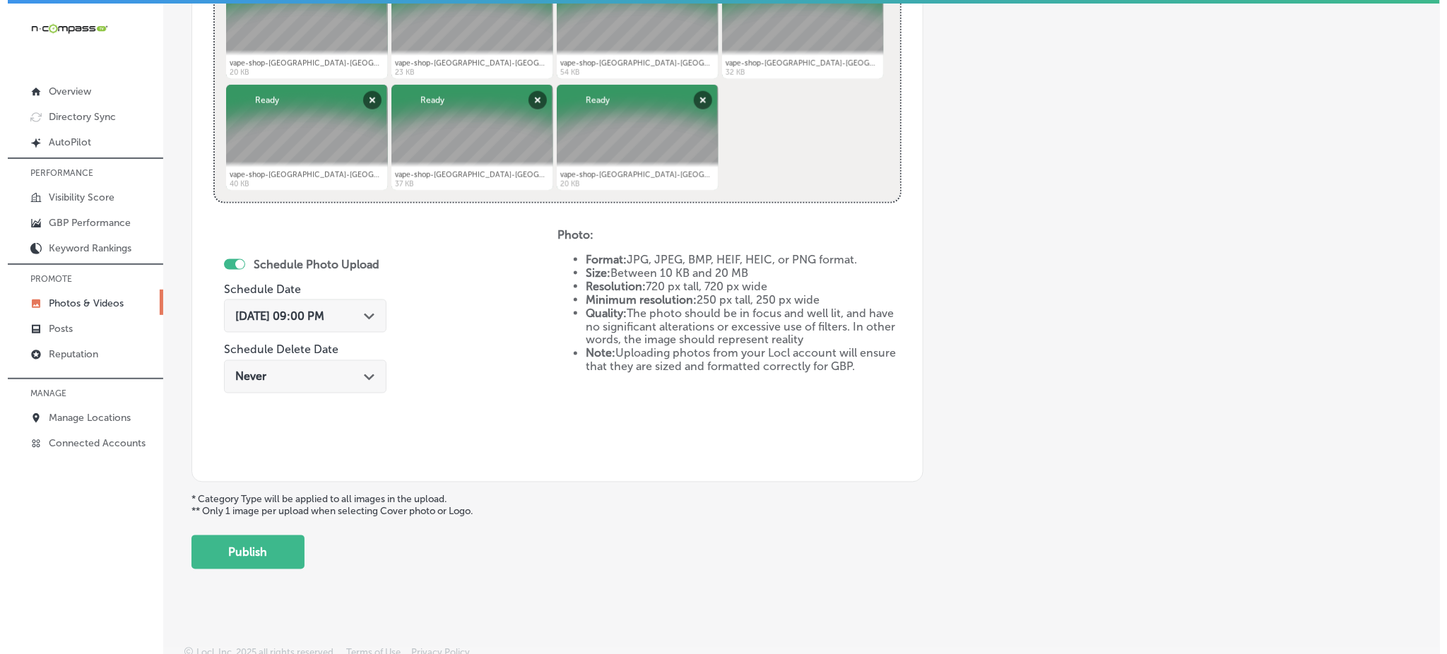
scroll to position [642, 0]
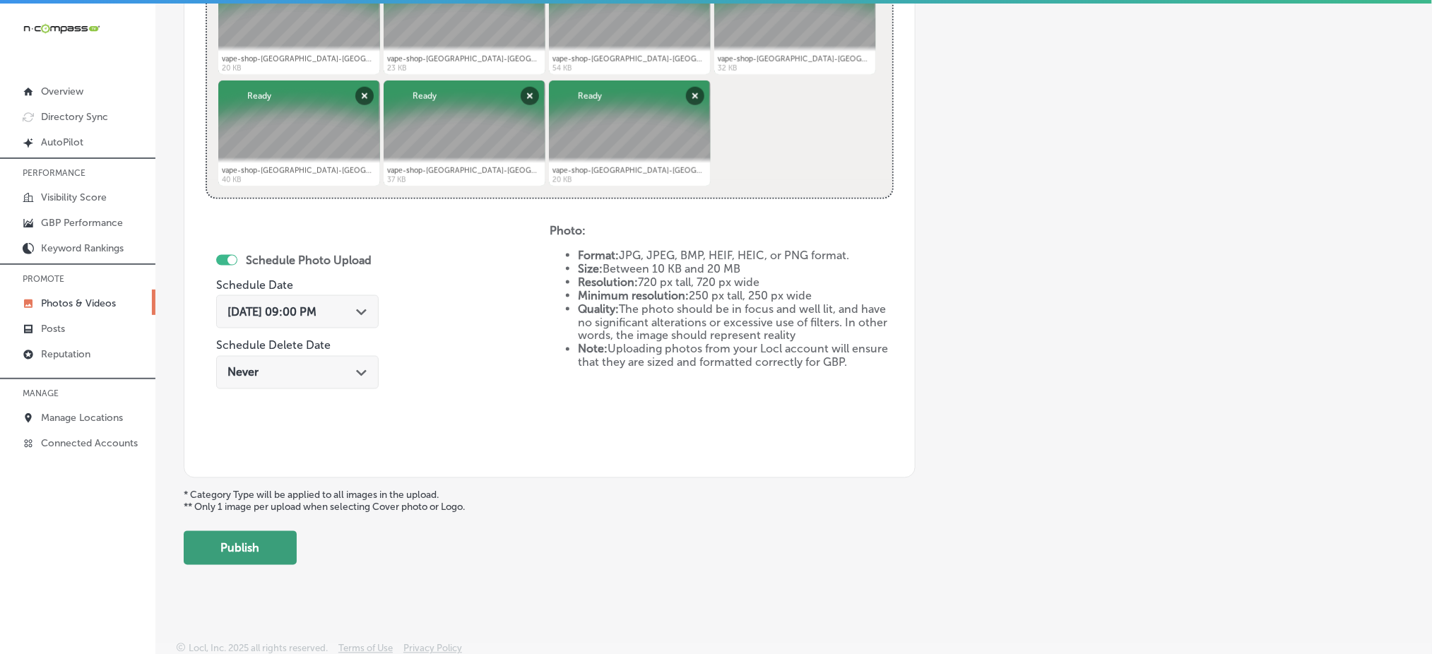
click at [268, 558] on button "Publish" at bounding box center [240, 548] width 113 height 34
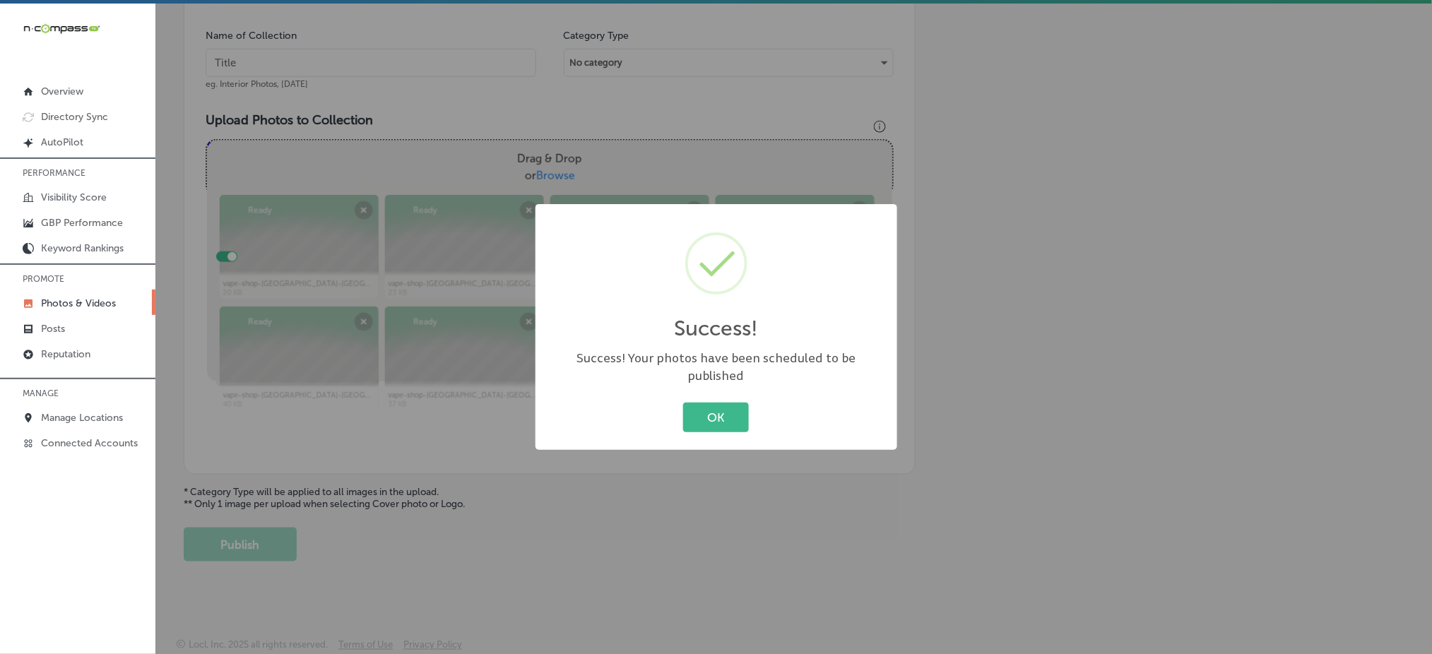
scroll to position [413, 0]
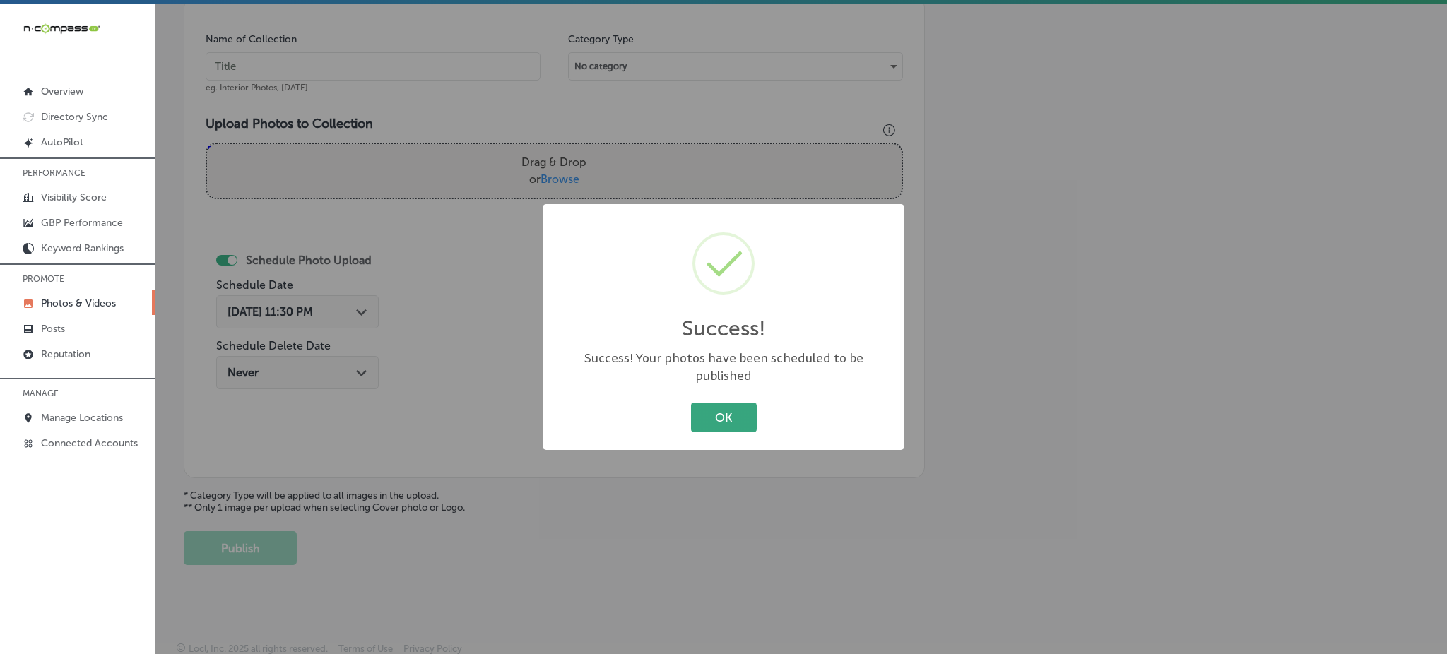
click at [705, 403] on button "OK" at bounding box center [724, 417] width 66 height 29
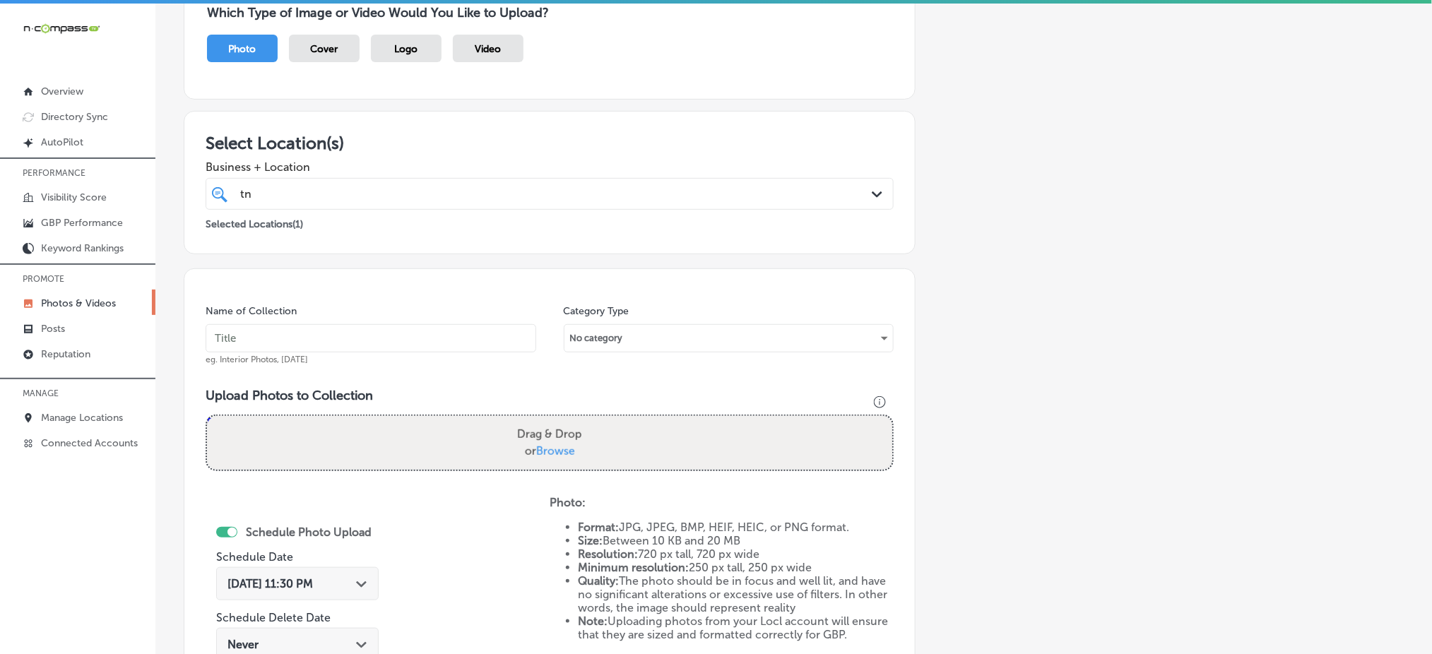
scroll to position [131, 0]
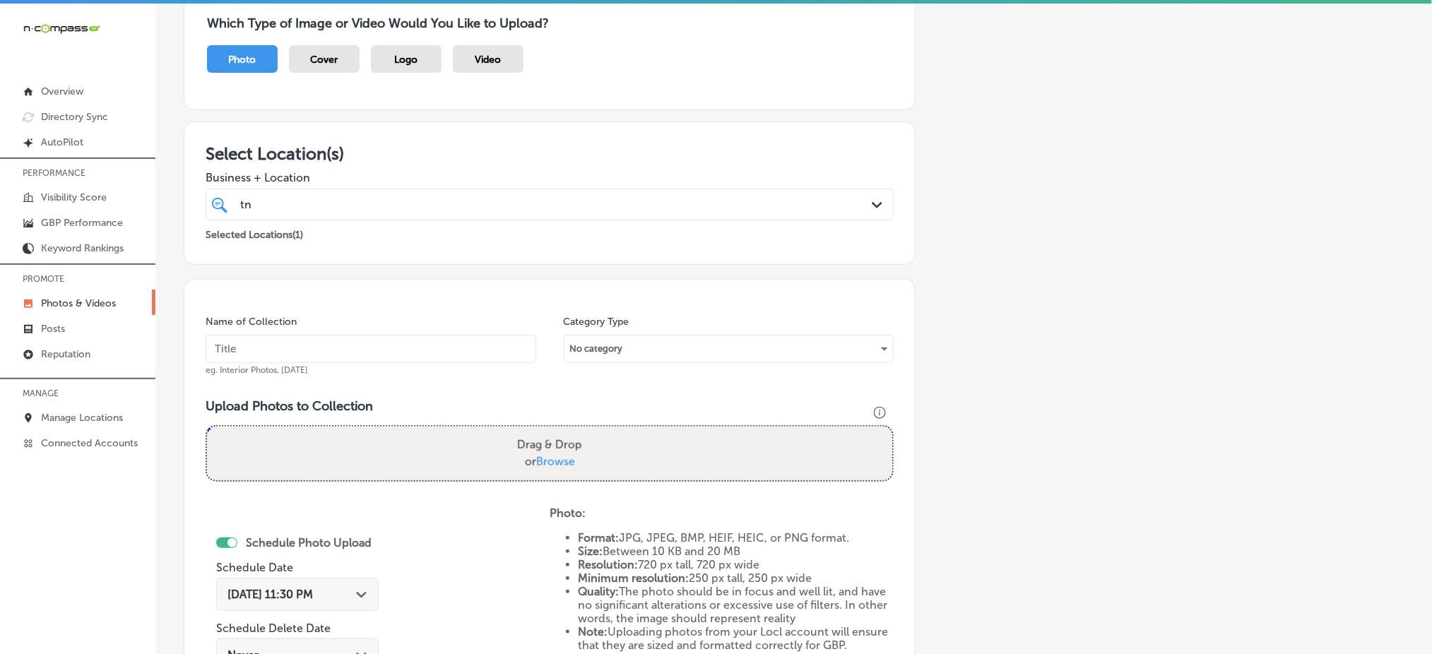
click at [332, 195] on div "tn [GEOGRAPHIC_DATA]" at bounding box center [519, 204] width 560 height 19
click at [252, 353] on input "text" at bounding box center [371, 349] width 331 height 28
paste input "tn-vape-&-smoke-[DATE]"
type input "tn-vape-&-smoke-[DATE]"
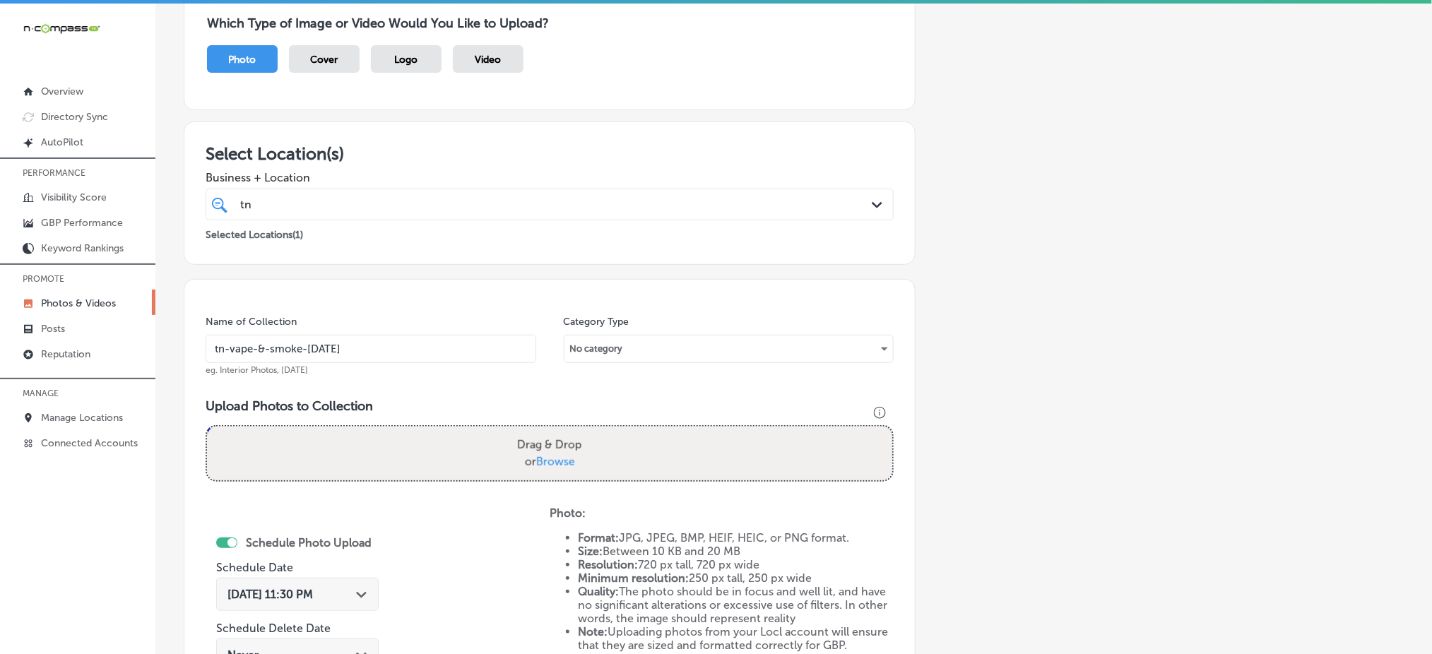
click at [562, 456] on span "Browse" at bounding box center [555, 461] width 39 height 13
click at [562, 431] on input "Drag & Drop or Browse" at bounding box center [549, 429] width 685 height 4
type input "C:\fakepath\vape-shop-[GEOGRAPHIC_DATA]-[GEOGRAPHIC_DATA]-[GEOGRAPHIC_DATA]-vap…"
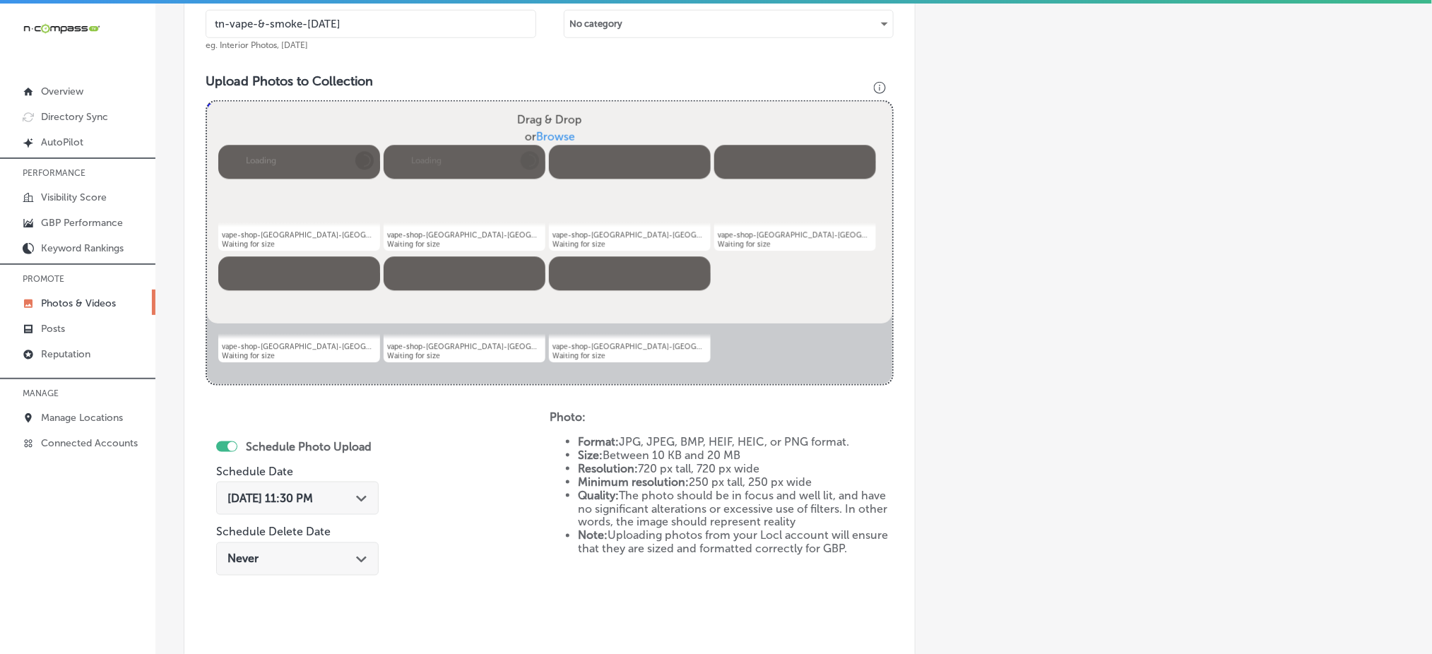
scroll to position [507, 0]
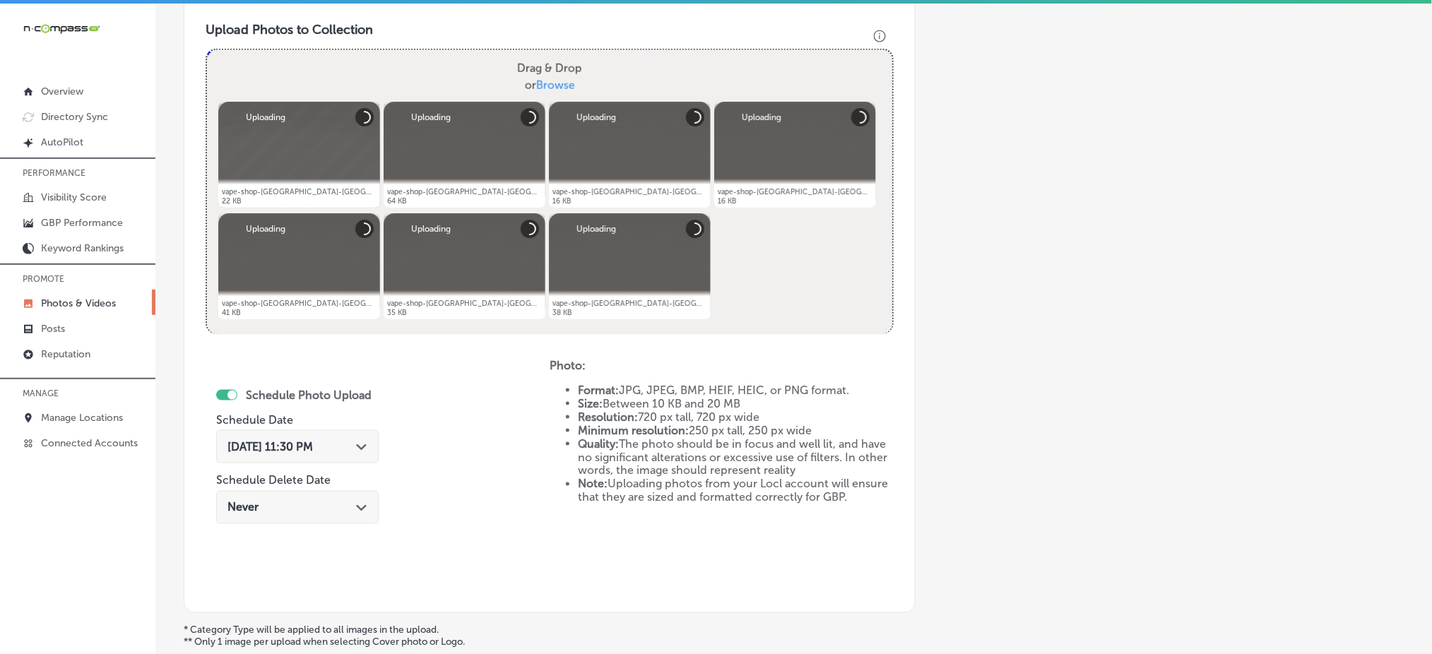
click at [292, 440] on span "[DATE] 11:30 PM" at bounding box center [269, 446] width 85 height 13
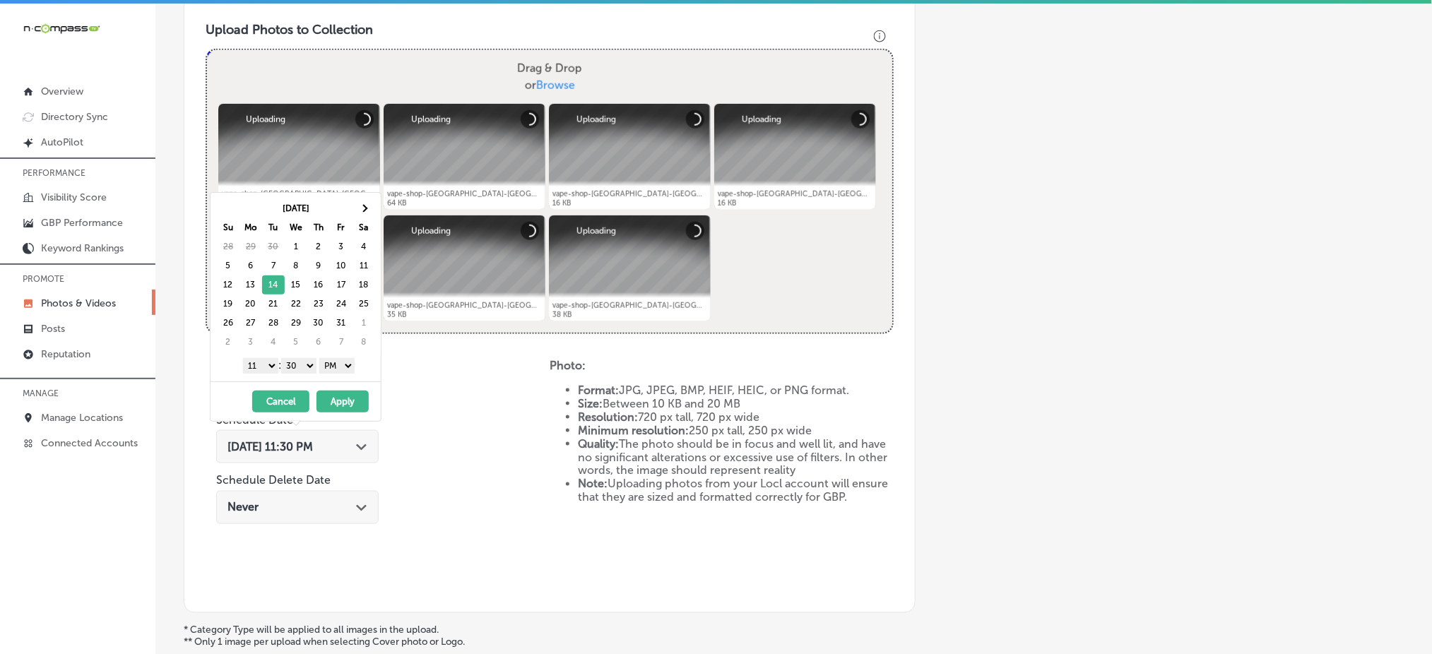
click at [264, 368] on select "1 2 3 4 5 6 7 8 9 10 11 12" at bounding box center [260, 366] width 35 height 16
drag, startPoint x: 298, startPoint y: 360, endPoint x: 299, endPoint y: 372, distance: 11.3
click at [297, 361] on select "00 10 20 30 40 50" at bounding box center [298, 366] width 35 height 16
click at [339, 400] on button "Apply" at bounding box center [342, 402] width 52 height 22
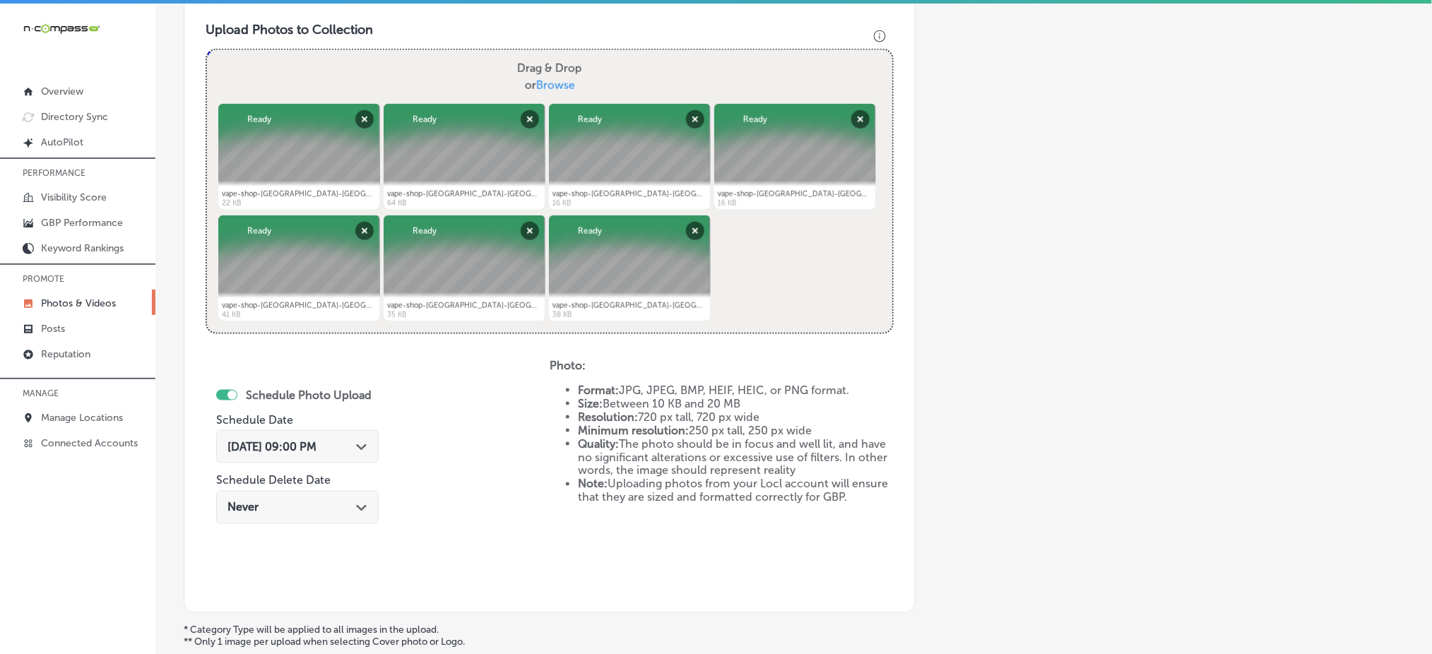
click at [467, 430] on div "Schedule Photo Upload Schedule Date [DATE] 09:00 PM Path Created with Sketch. S…" at bounding box center [378, 475] width 344 height 232
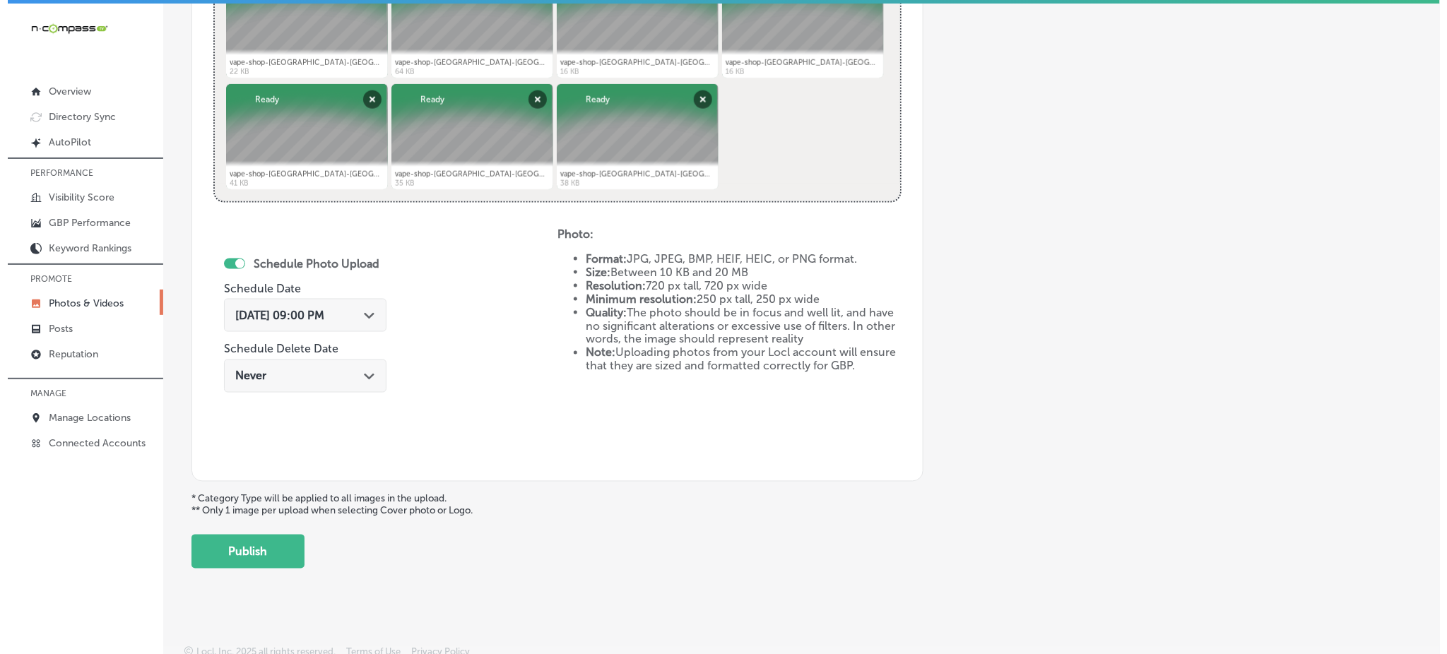
scroll to position [642, 0]
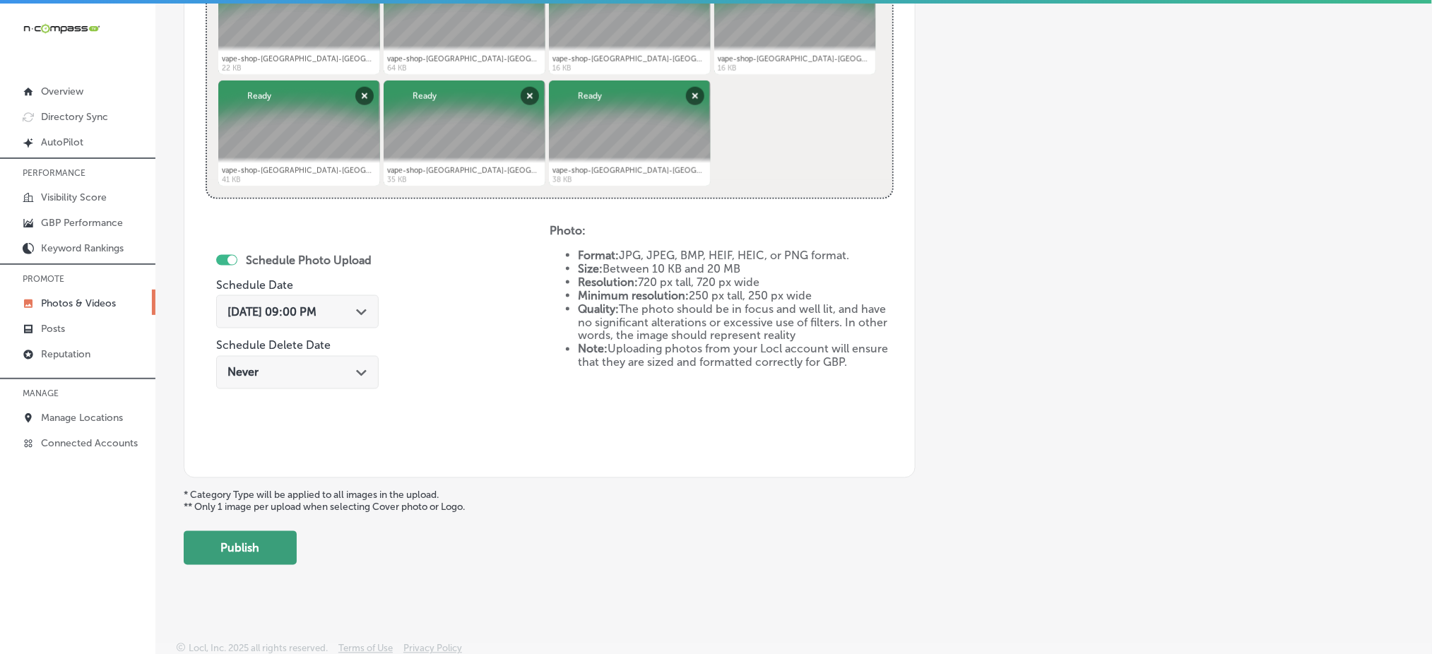
click at [275, 552] on button "Publish" at bounding box center [240, 548] width 113 height 34
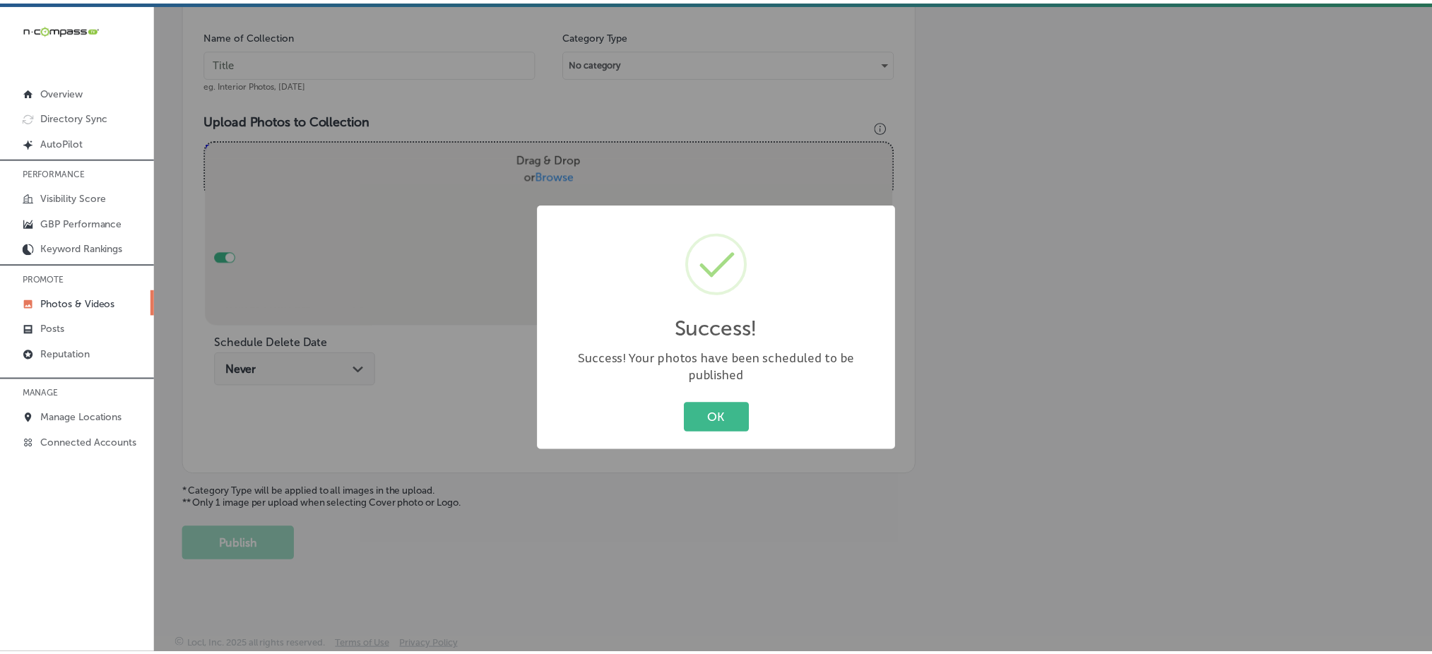
scroll to position [413, 0]
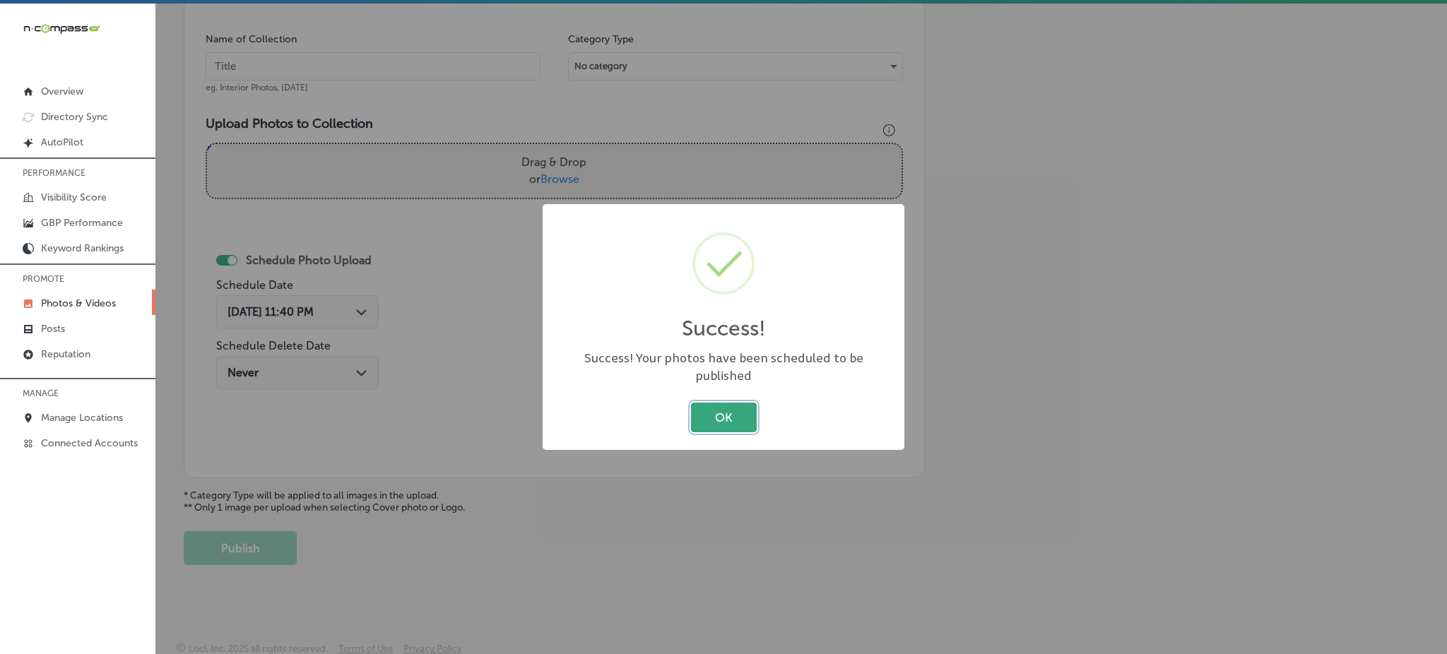
click at [720, 403] on button "OK" at bounding box center [724, 417] width 66 height 29
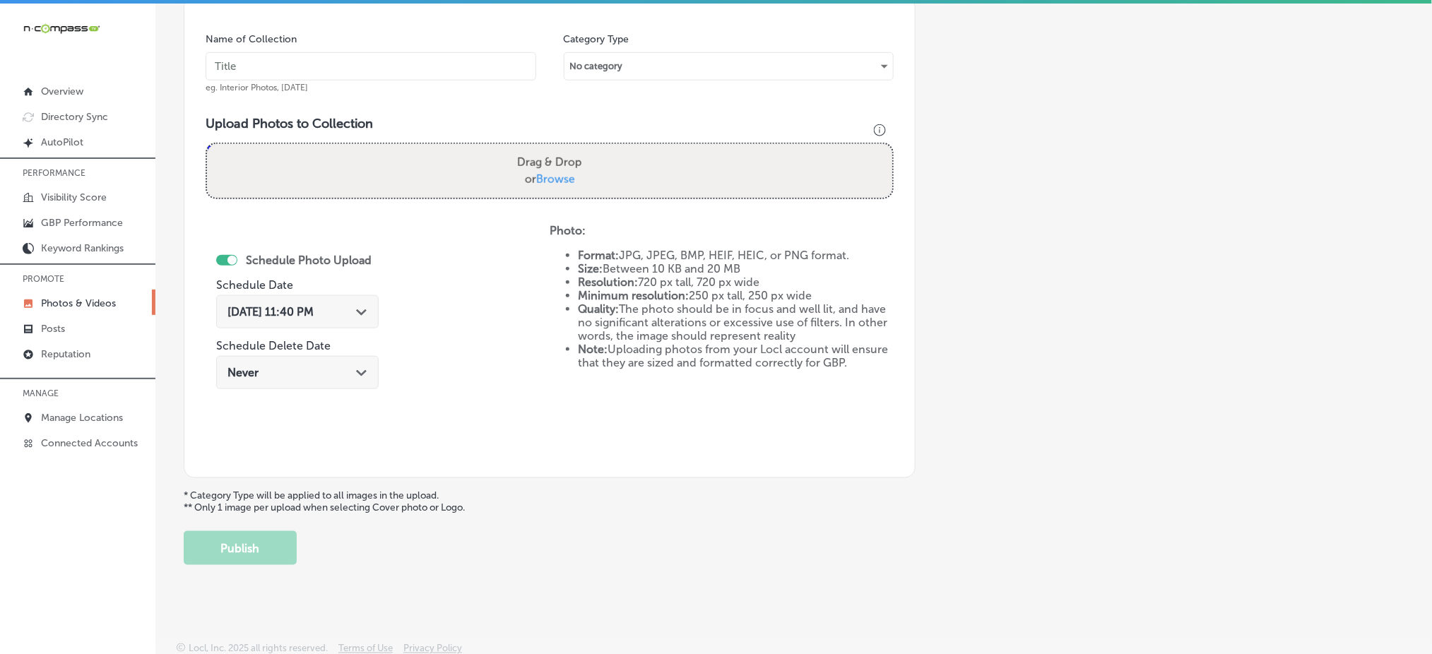
click at [1087, 503] on p "* Category Type will be applied to all images in the upload. ** Only 1 image pe…" at bounding box center [794, 502] width 1220 height 24
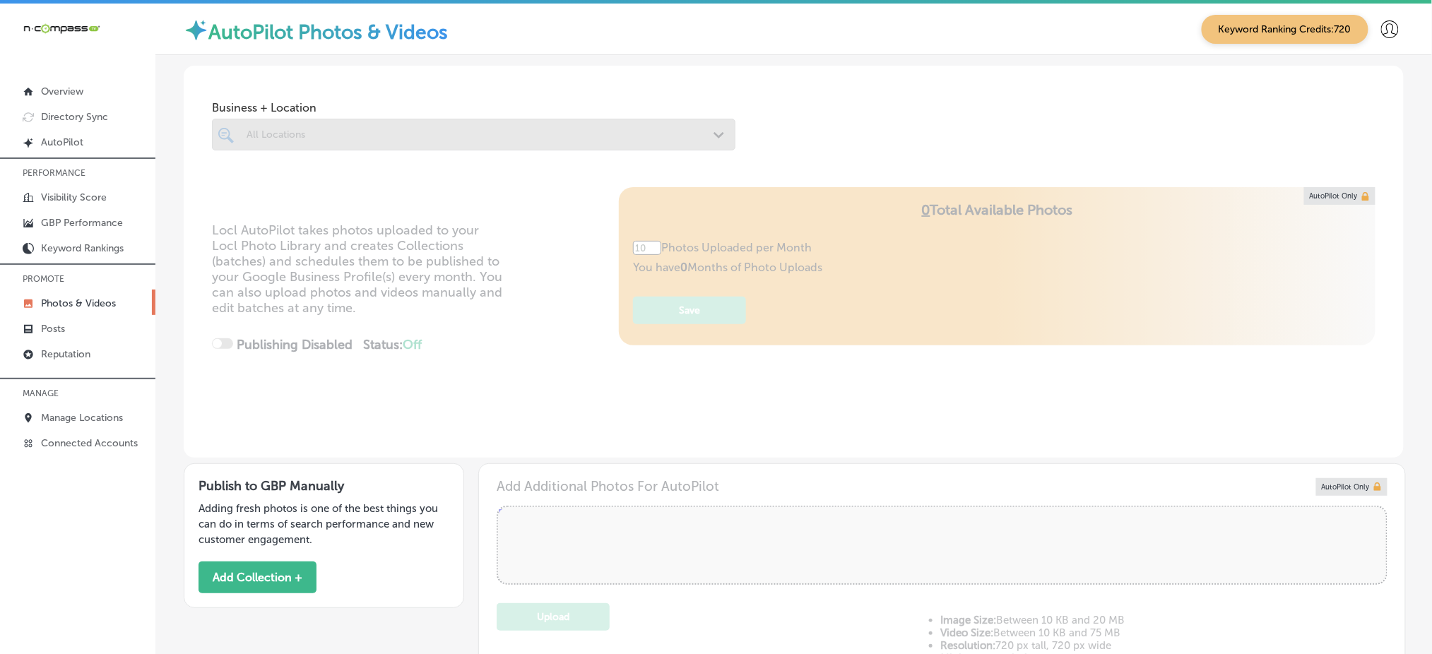
scroll to position [3, 0]
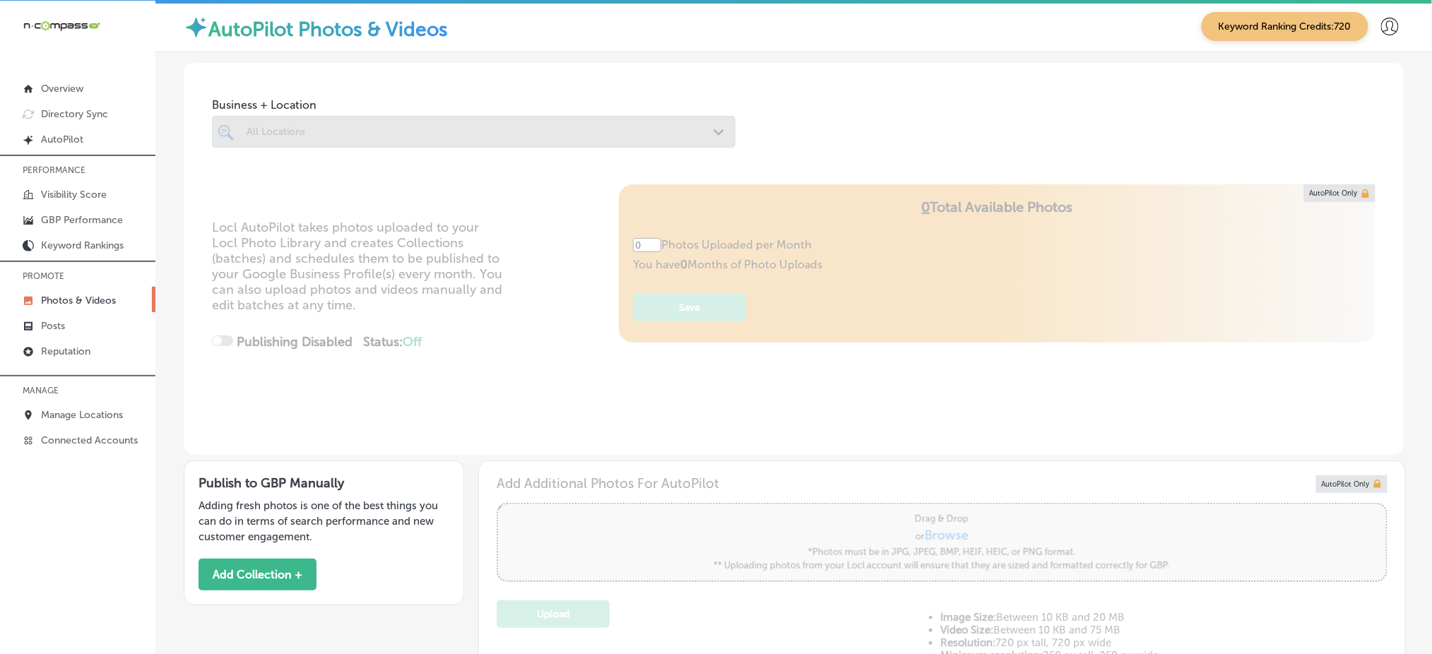
type input "5"
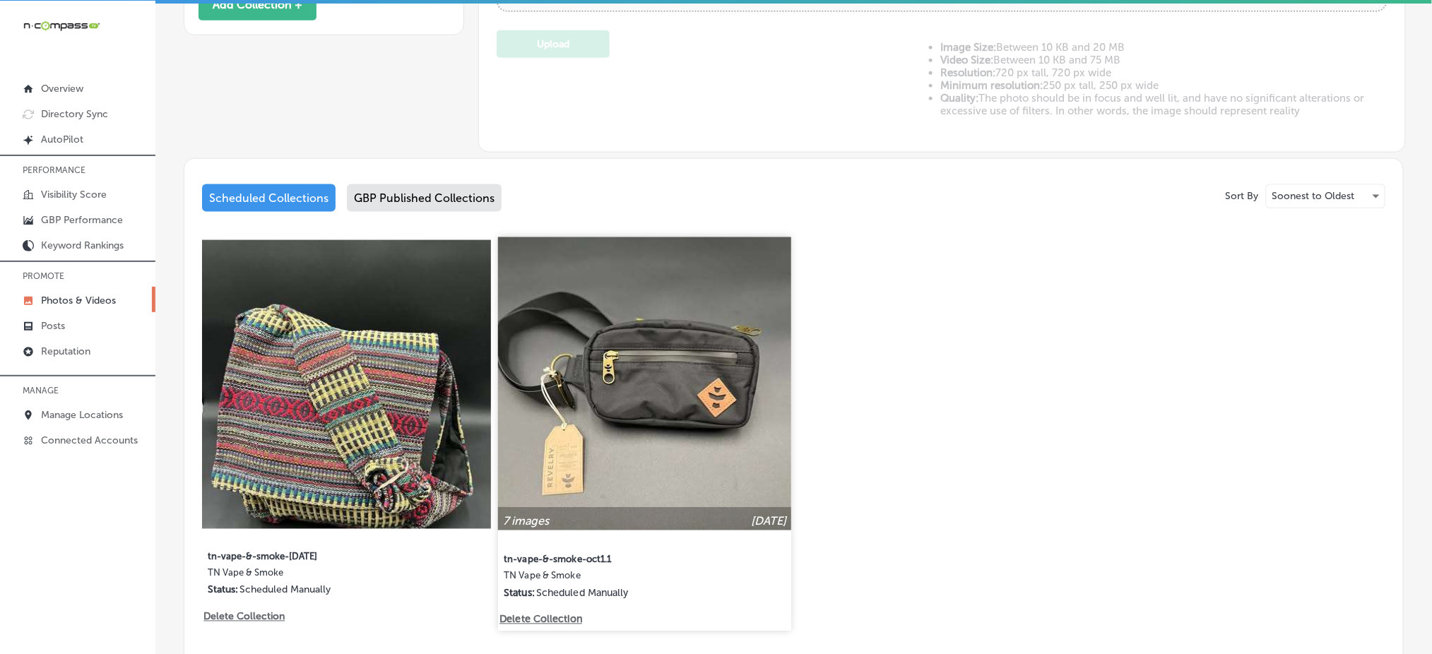
scroll to position [659, 0]
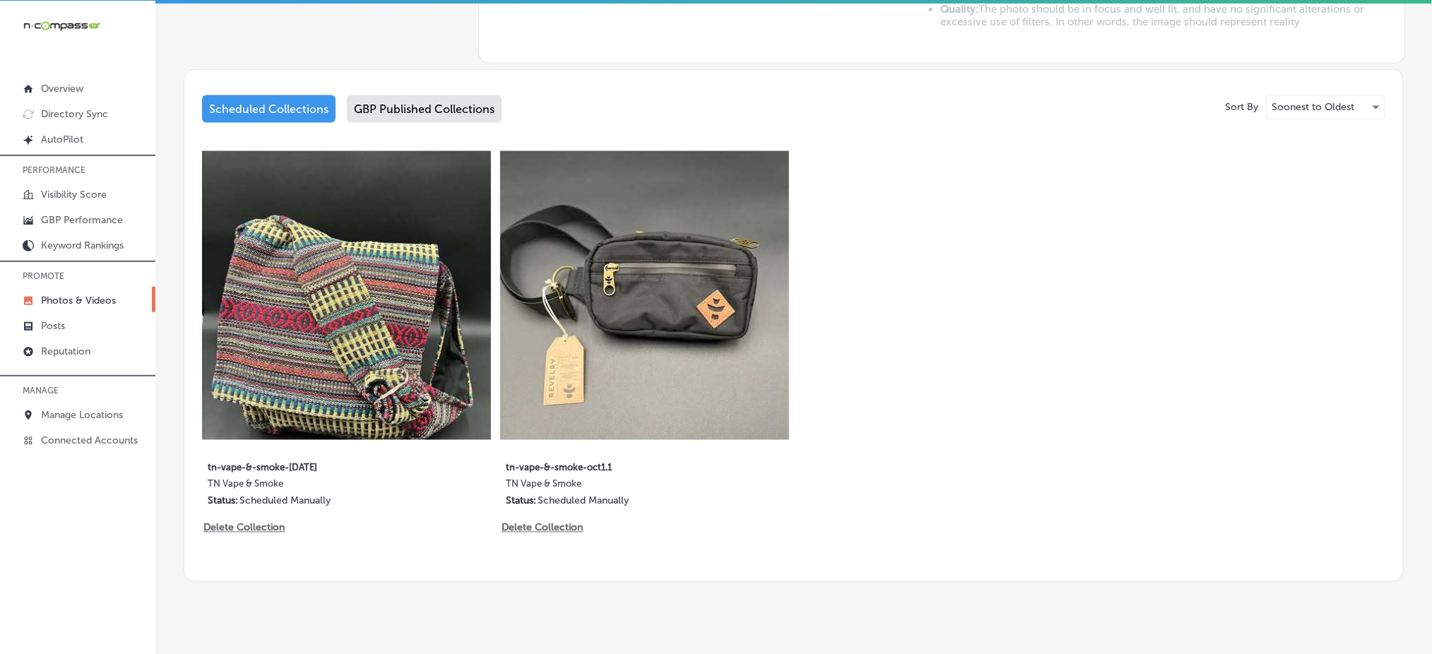
click at [394, 106] on div "GBP Published Collections" at bounding box center [424, 109] width 155 height 28
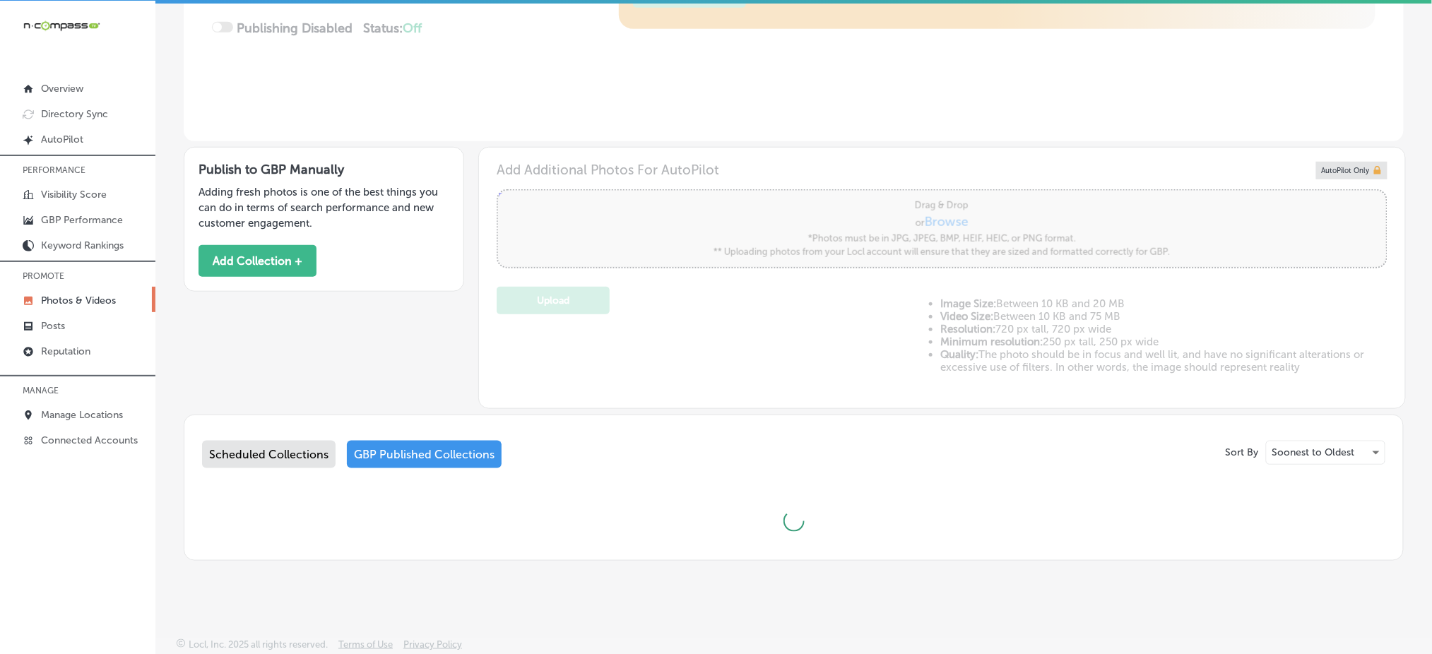
scroll to position [659, 0]
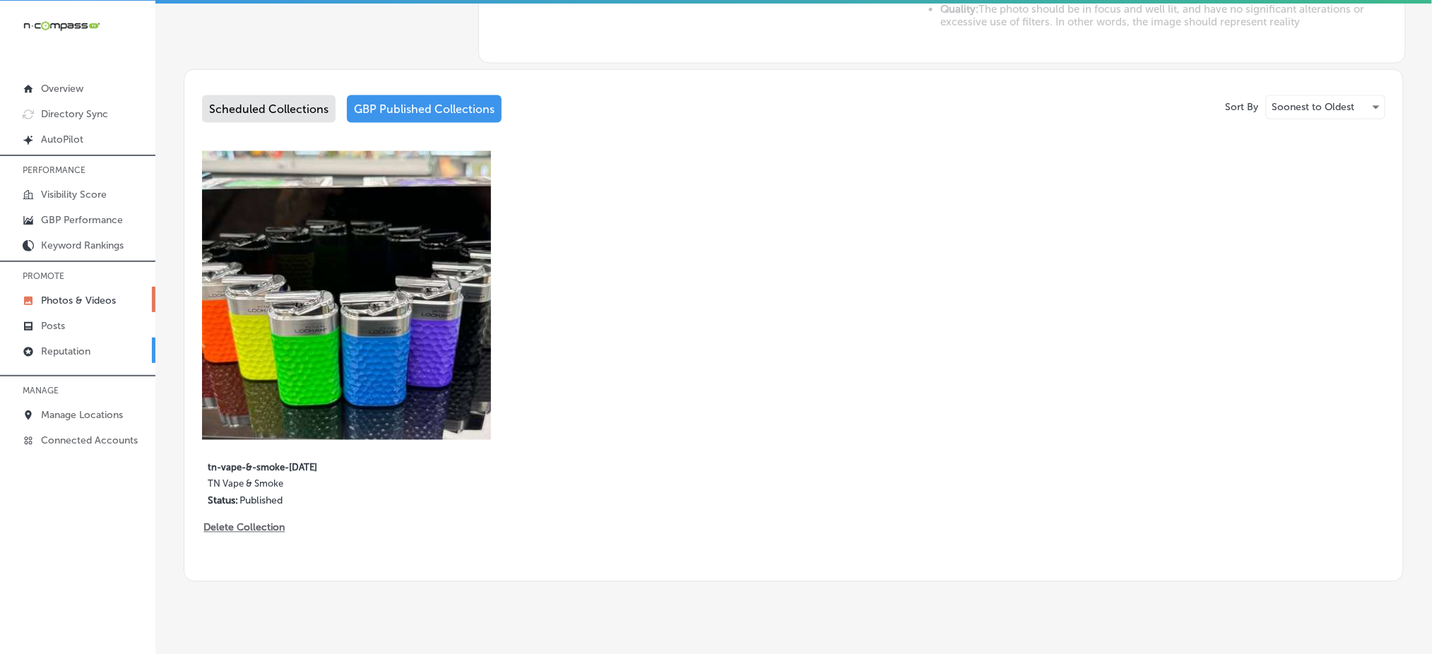
click at [119, 343] on link "Reputation" at bounding box center [77, 350] width 155 height 25
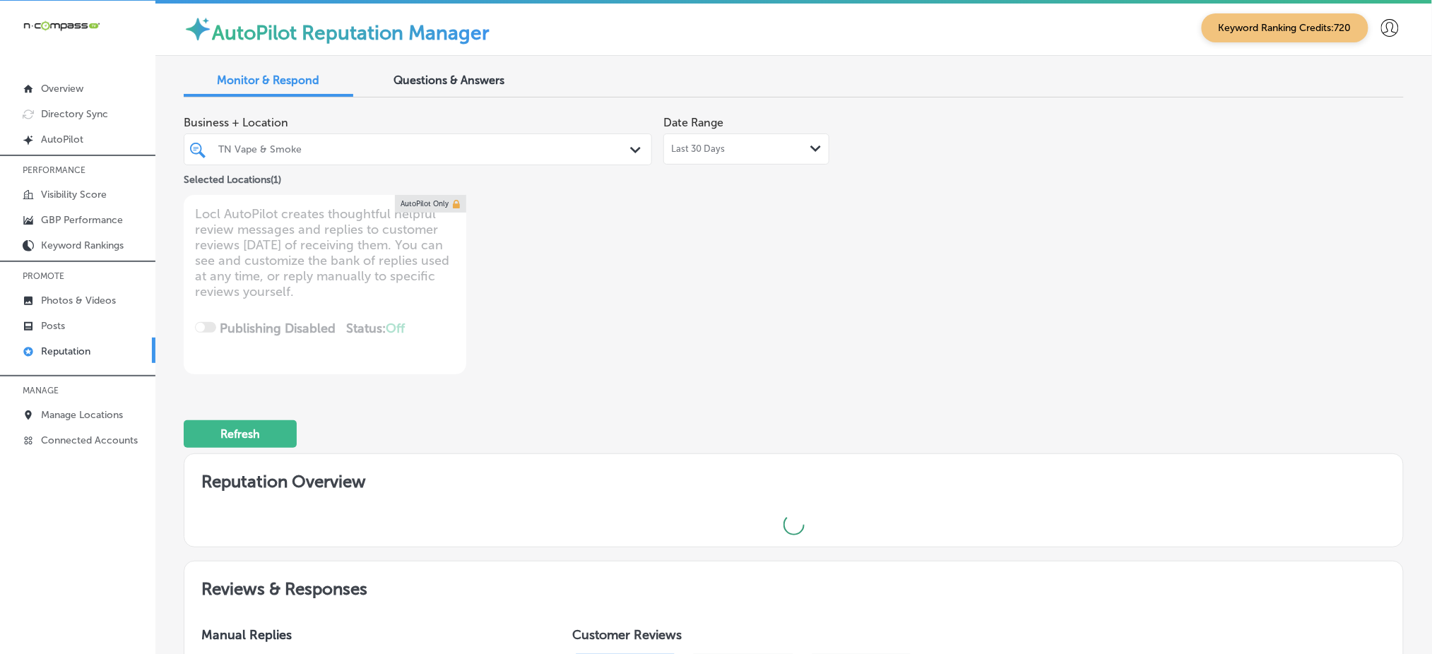
click at [288, 152] on div "TN Vape & Smoke" at bounding box center [424, 149] width 413 height 12
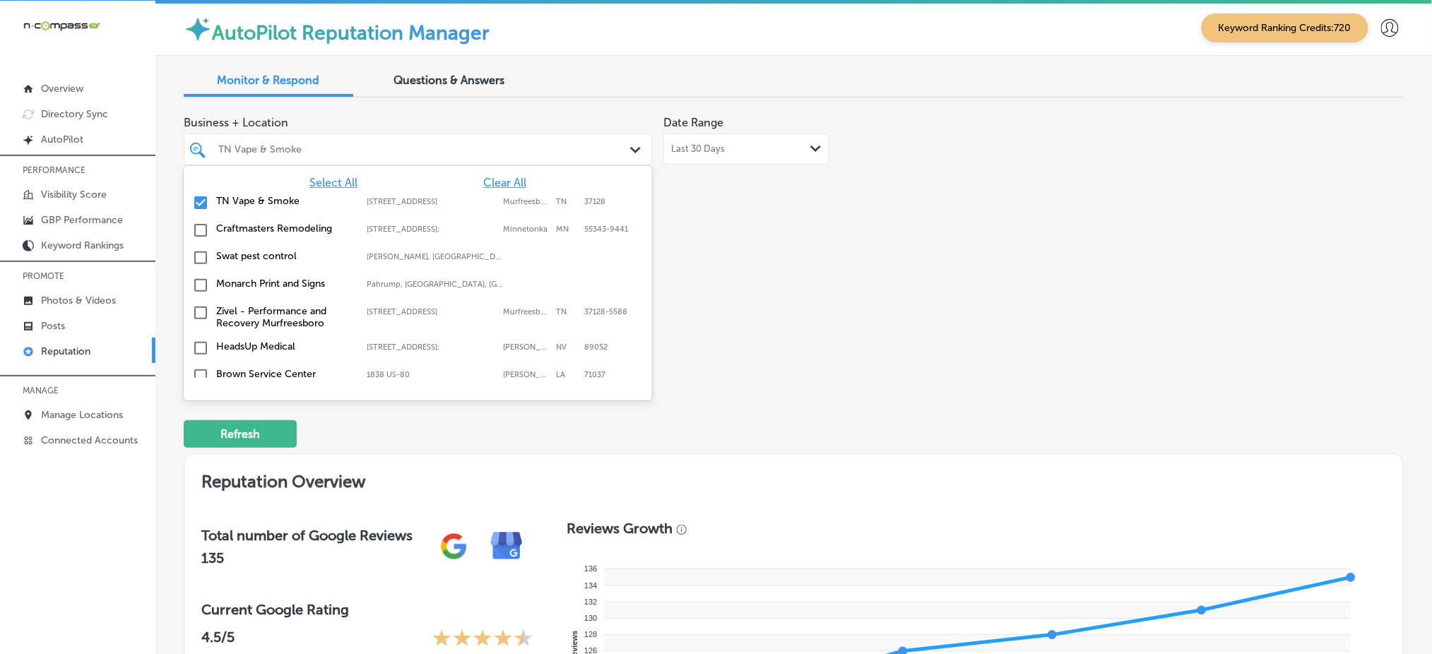
click at [309, 185] on span "Select All" at bounding box center [333, 182] width 48 height 13
click at [856, 207] on div "Business + Location option [STREET_ADDRESS]. 172 results available. Use Up and …" at bounding box center [550, 242] width 732 height 266
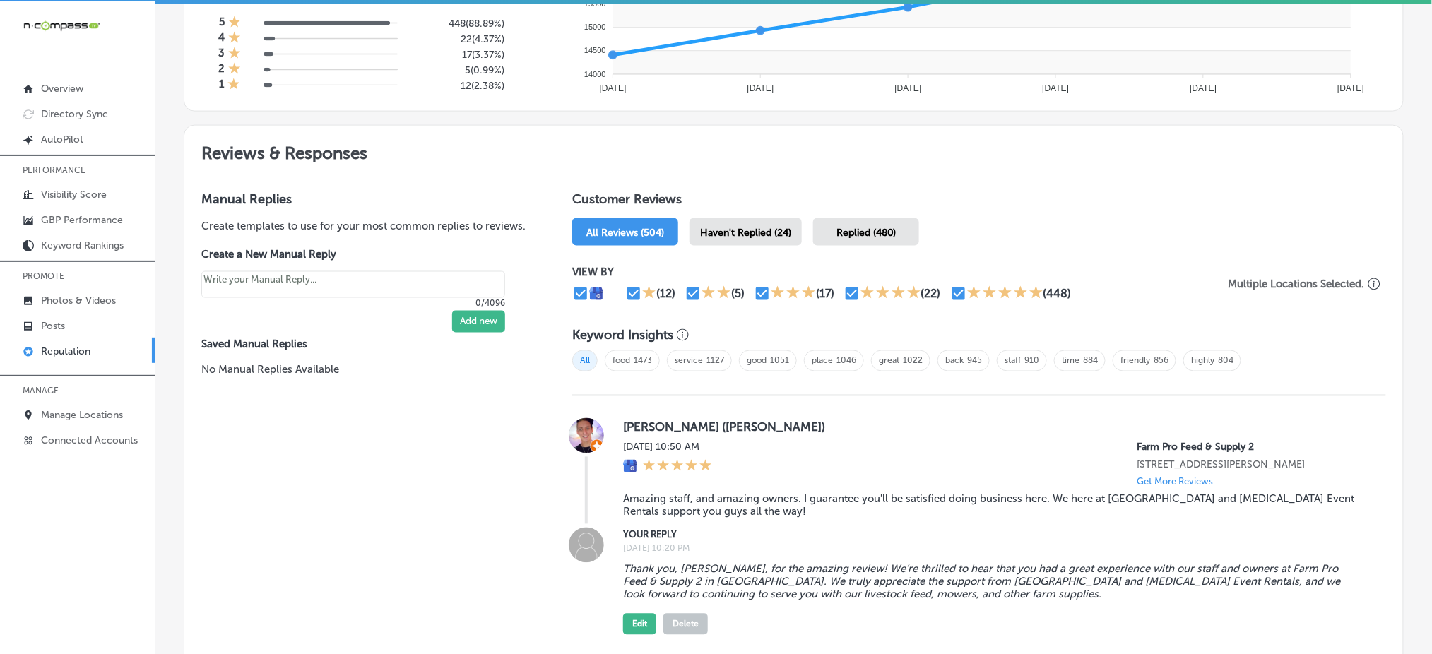
click at [758, 227] on span "Haven't Replied (24)" at bounding box center [745, 233] width 91 height 12
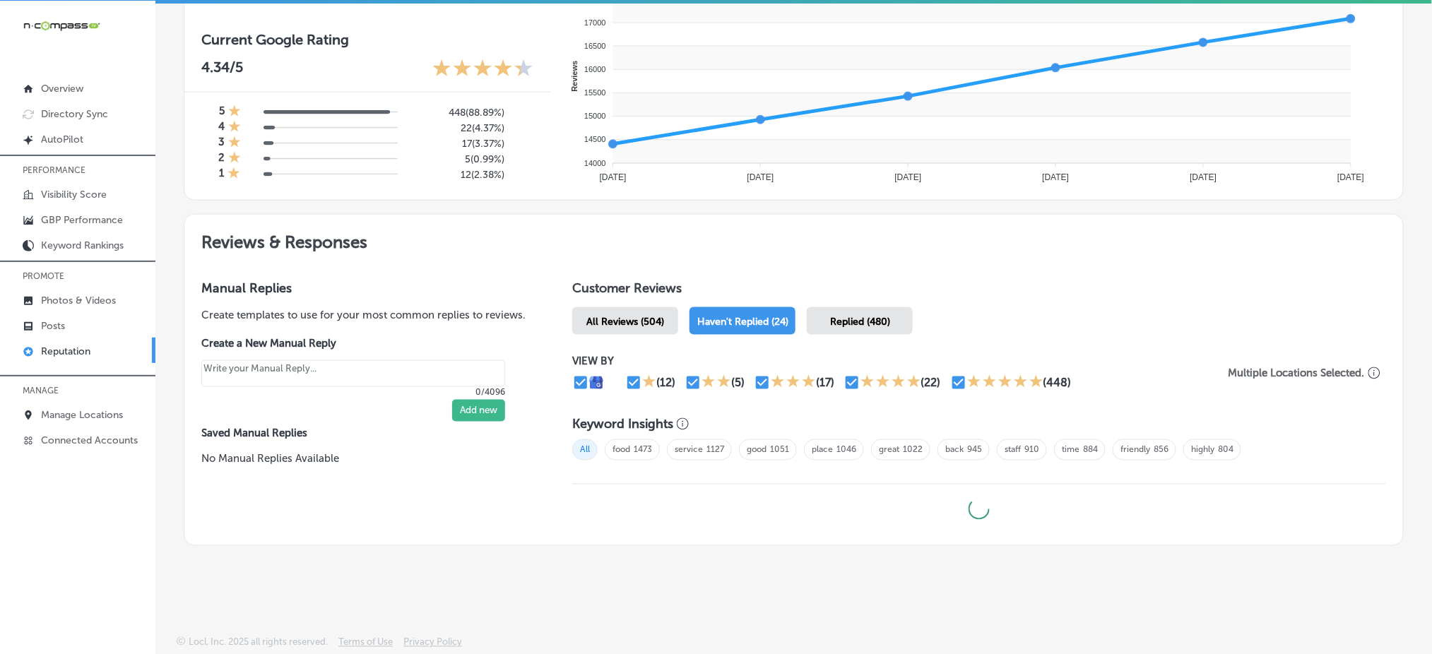
scroll to position [567, 0]
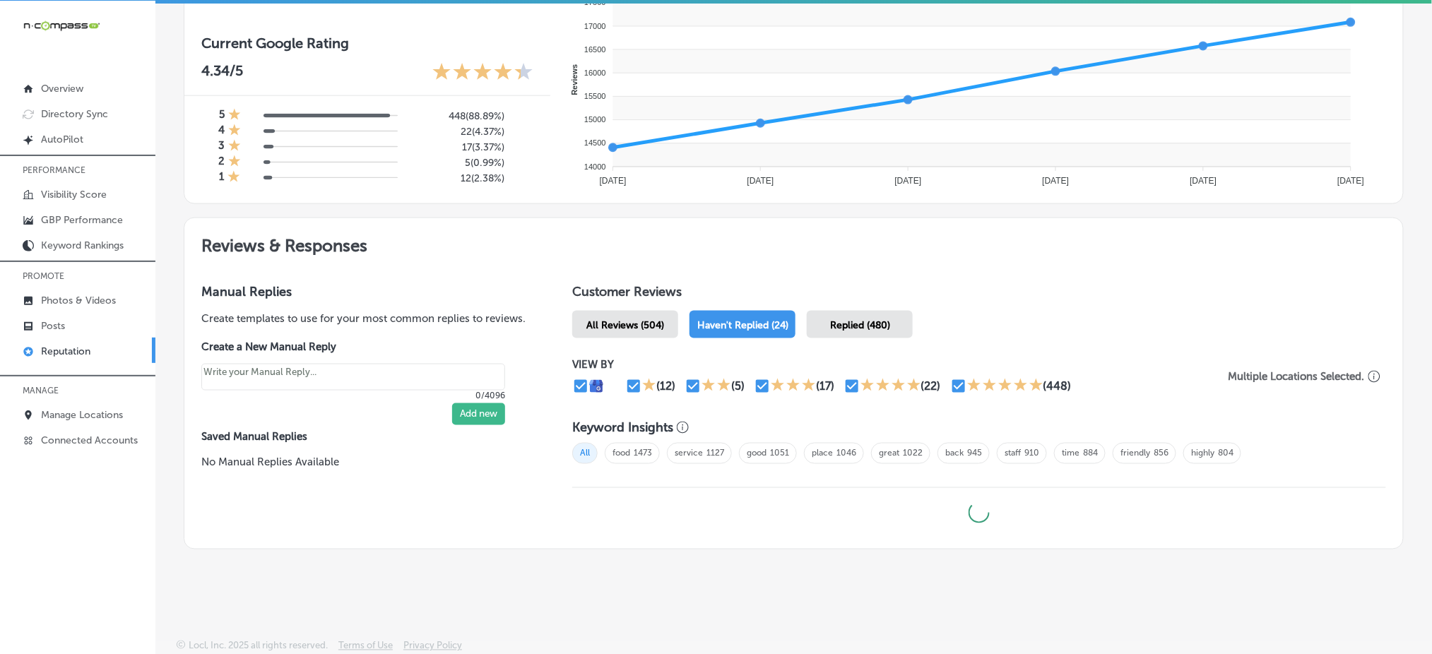
type textarea "x"
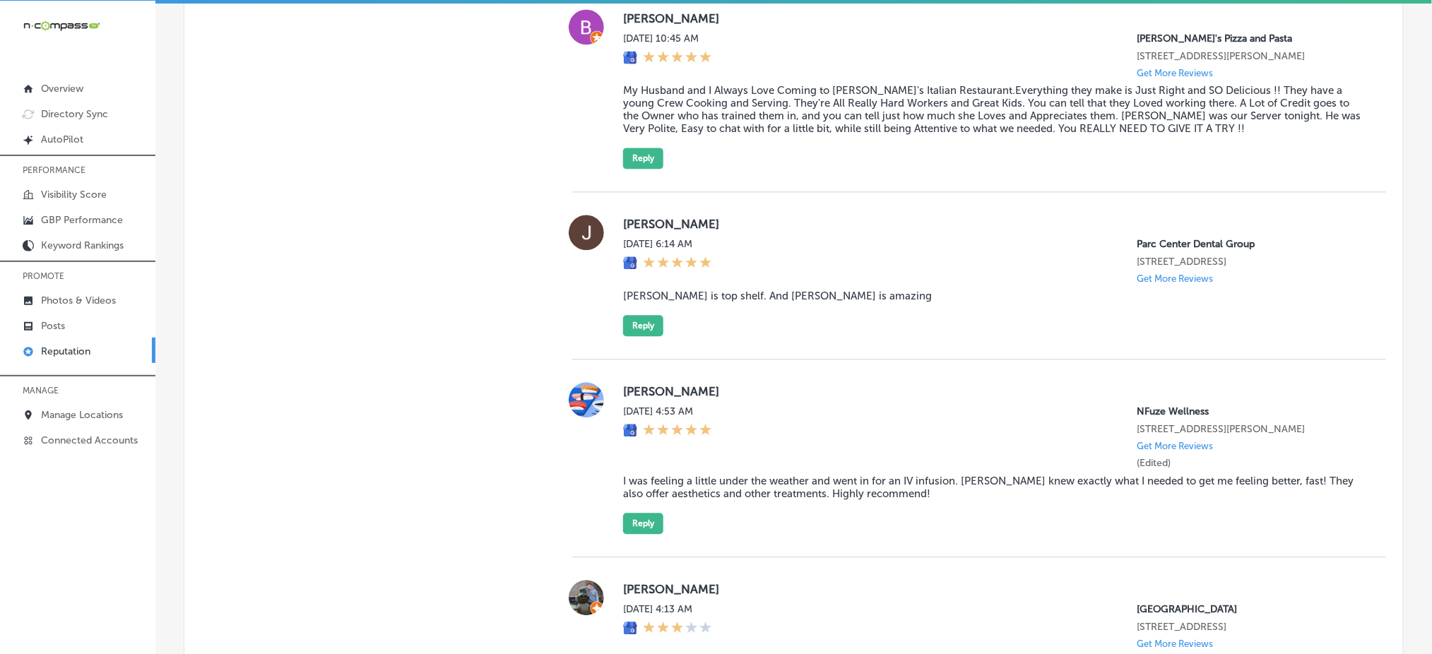
scroll to position [1036, 0]
